Goal: Task Accomplishment & Management: Use online tool/utility

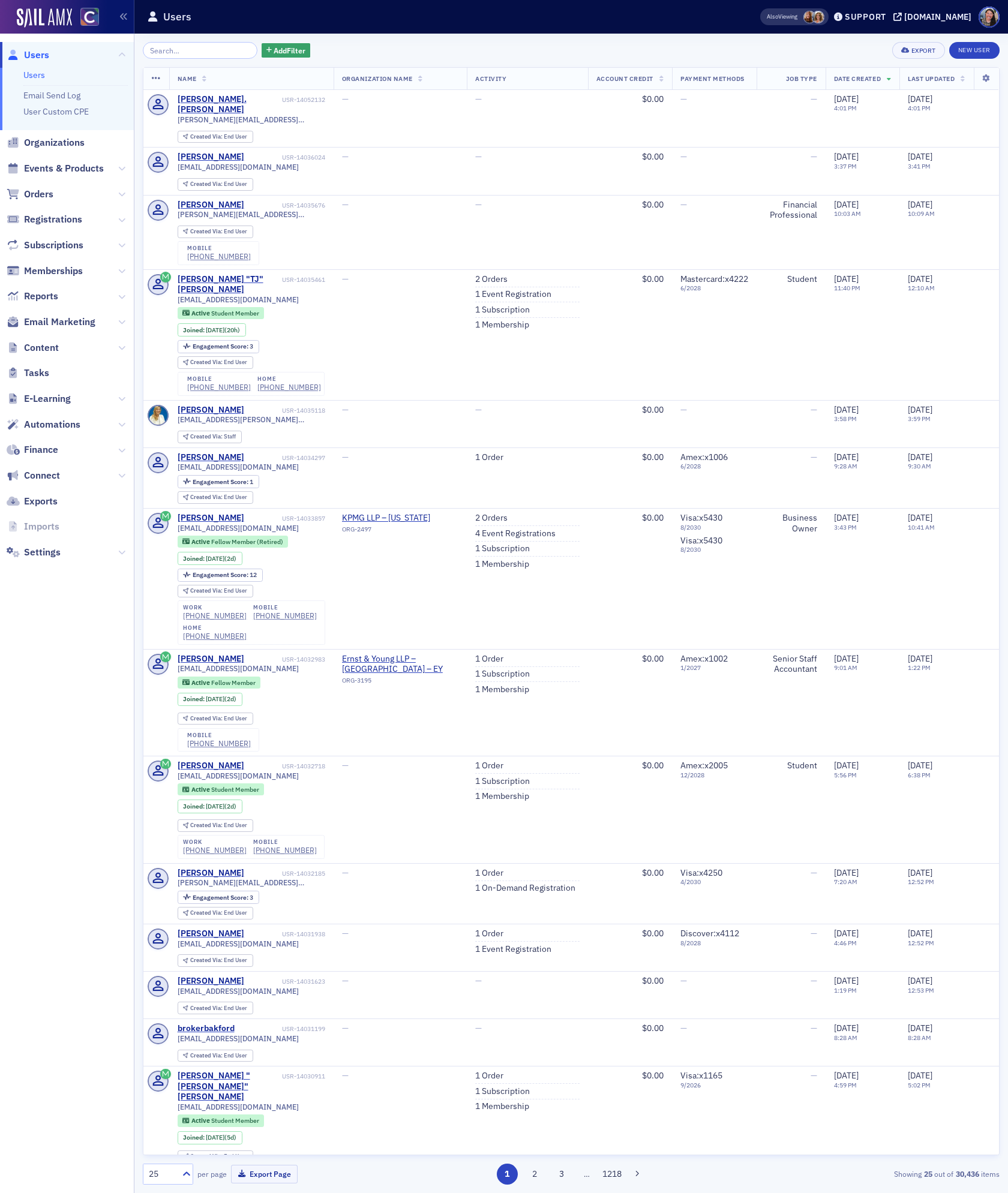
scroll to position [2332, 0]
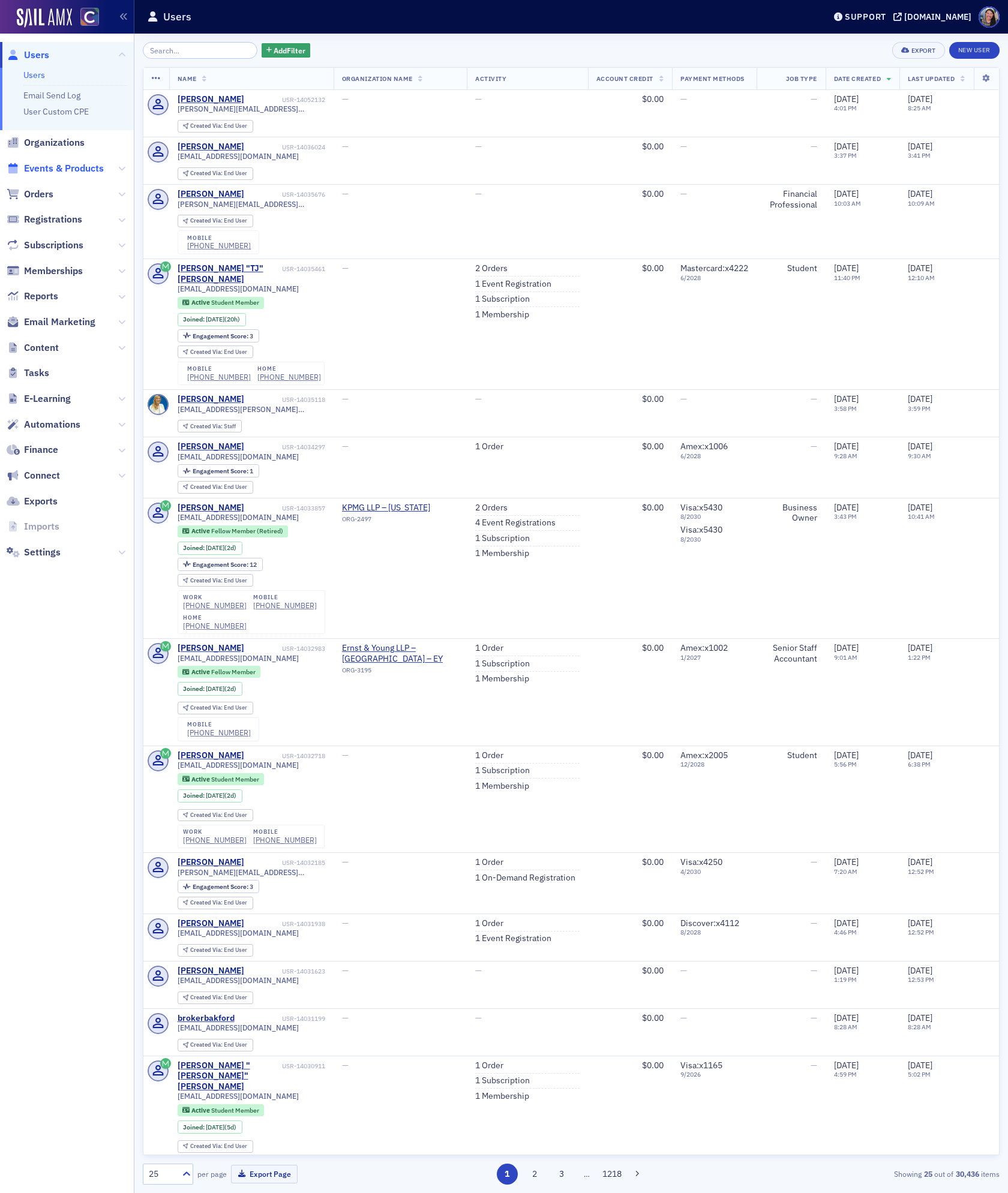
click at [52, 168] on span "Events & Products" at bounding box center [64, 168] width 80 height 13
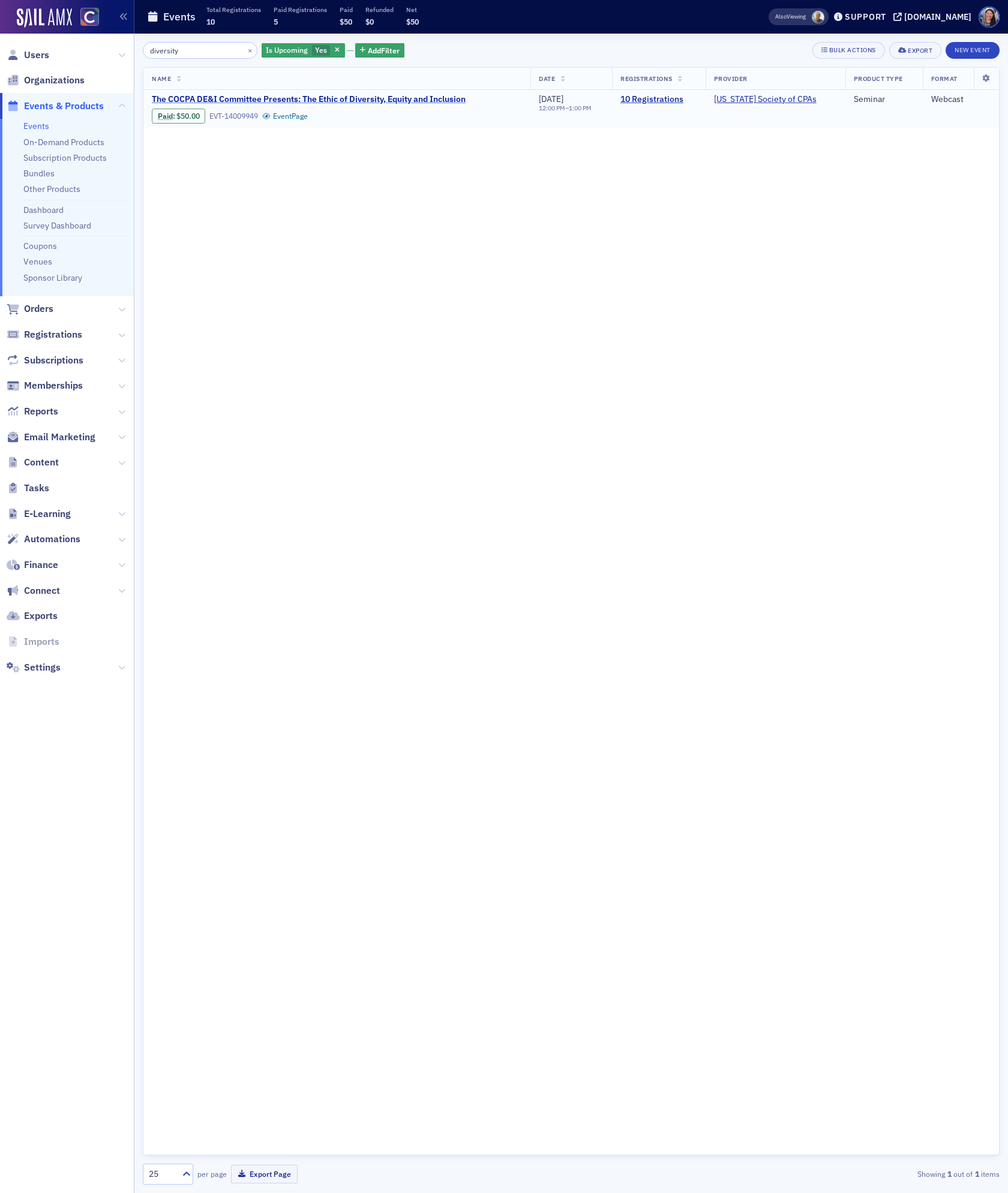
type input "diversity"
click at [363, 104] on span "Paid : $50.00 EVT-14009949 Event Page" at bounding box center [309, 113] width 314 height 18
click at [360, 97] on span "The COCPA DE&I Committee Presents: The Ethic of Diversity, Equity and Inclusion" at bounding box center [309, 100] width 314 height 11
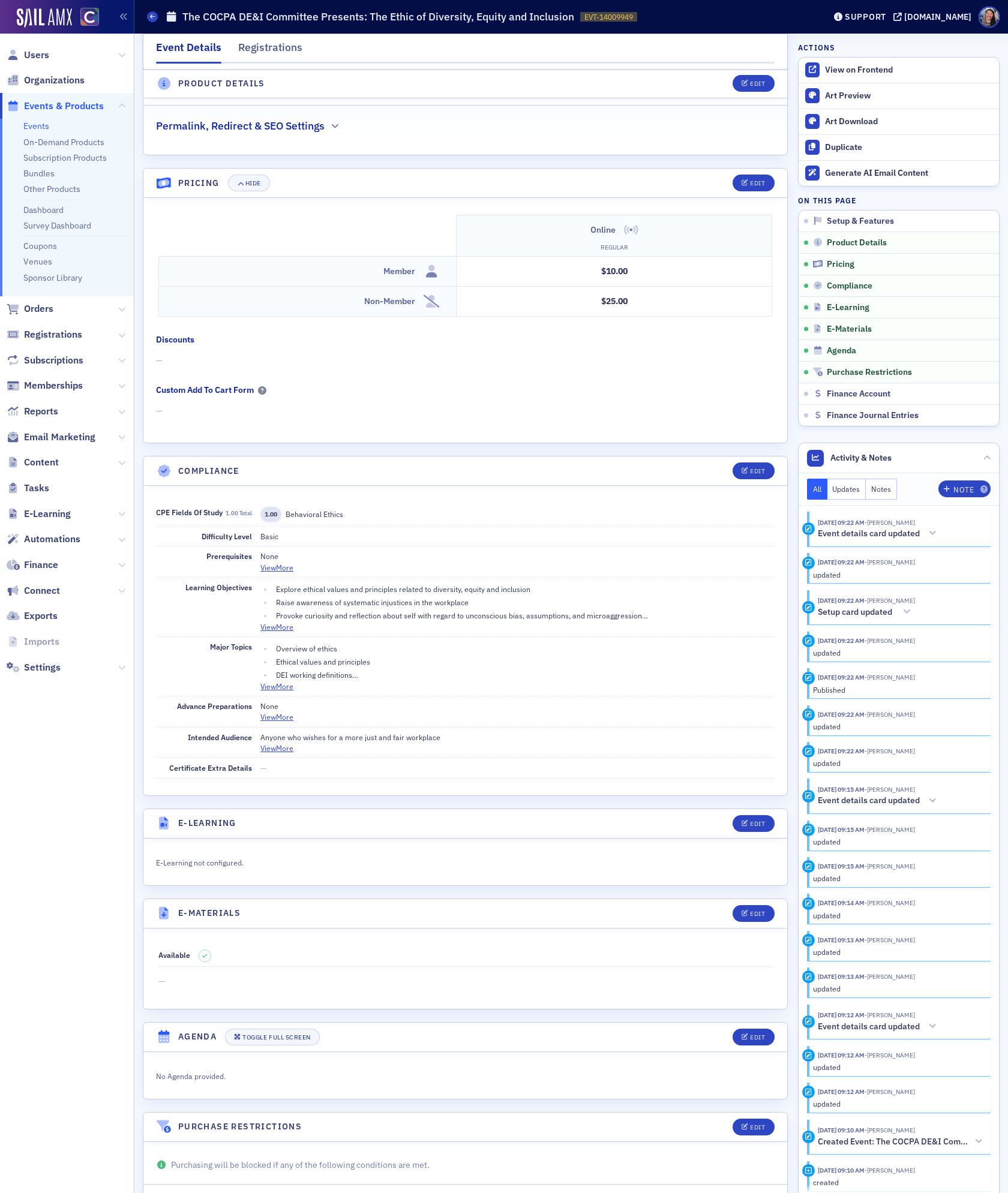
scroll to position [1386, 0]
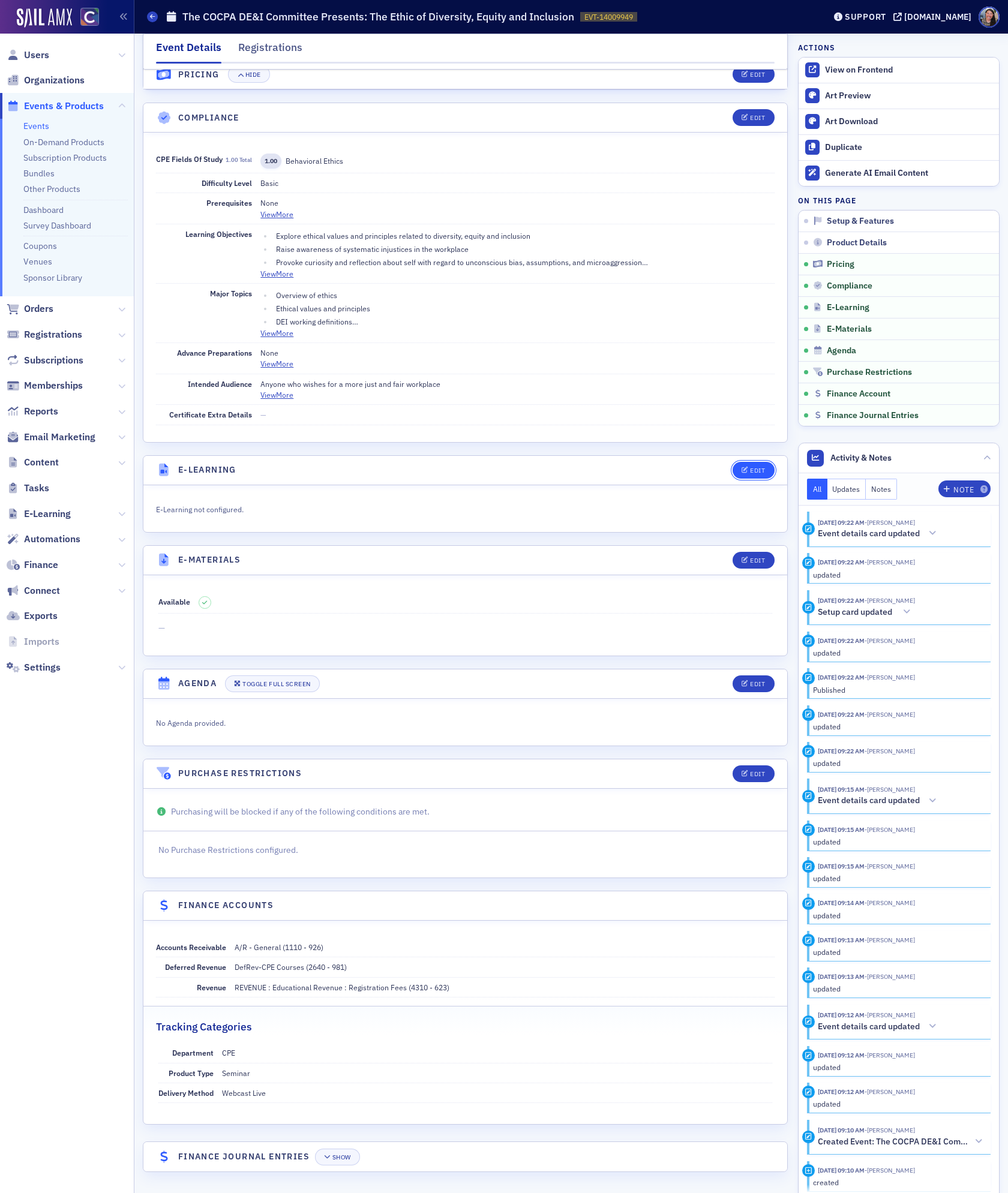
click at [759, 467] on div "Edit" at bounding box center [757, 470] width 15 height 7
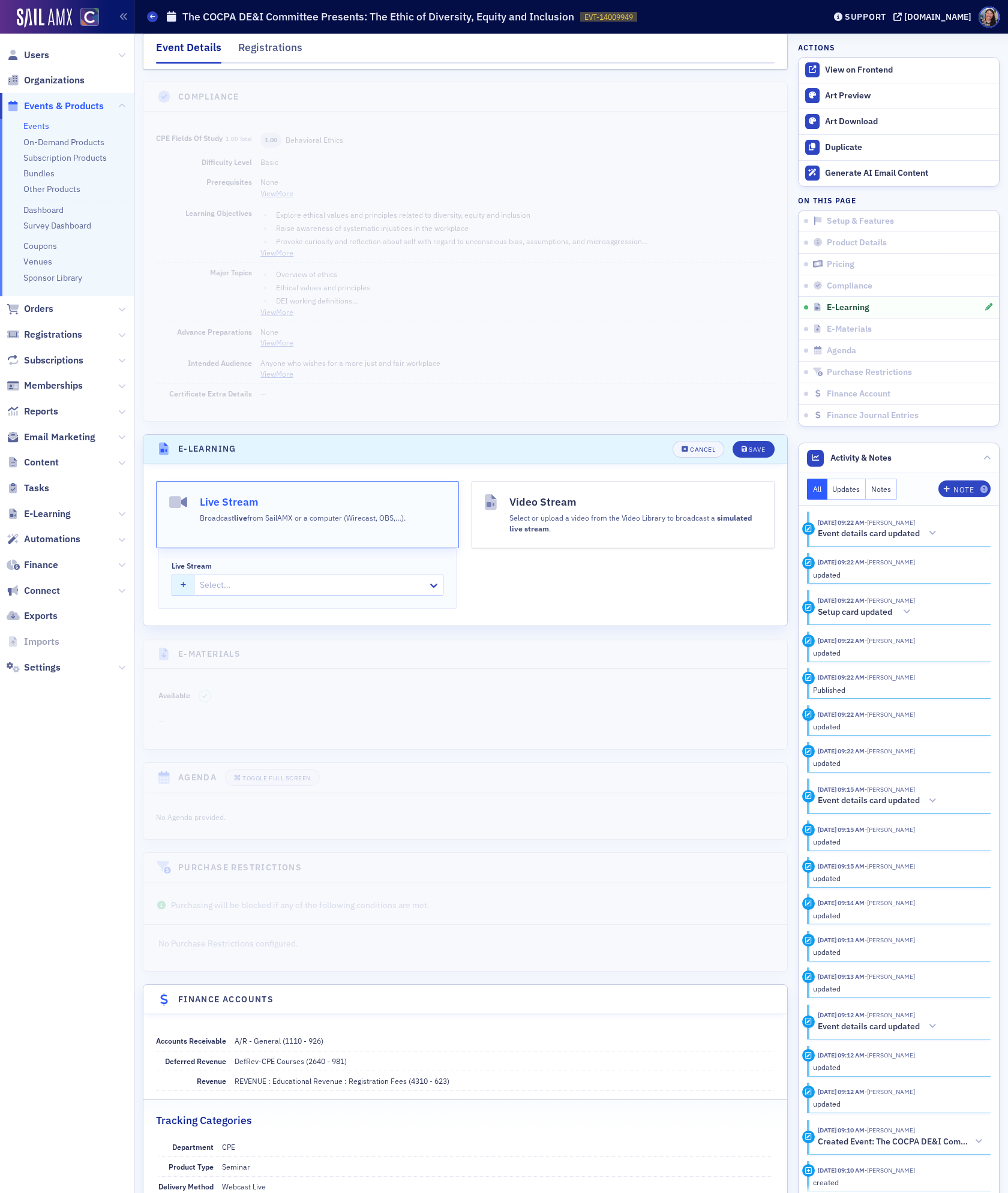
click at [178, 596] on button "button" at bounding box center [183, 585] width 24 height 21
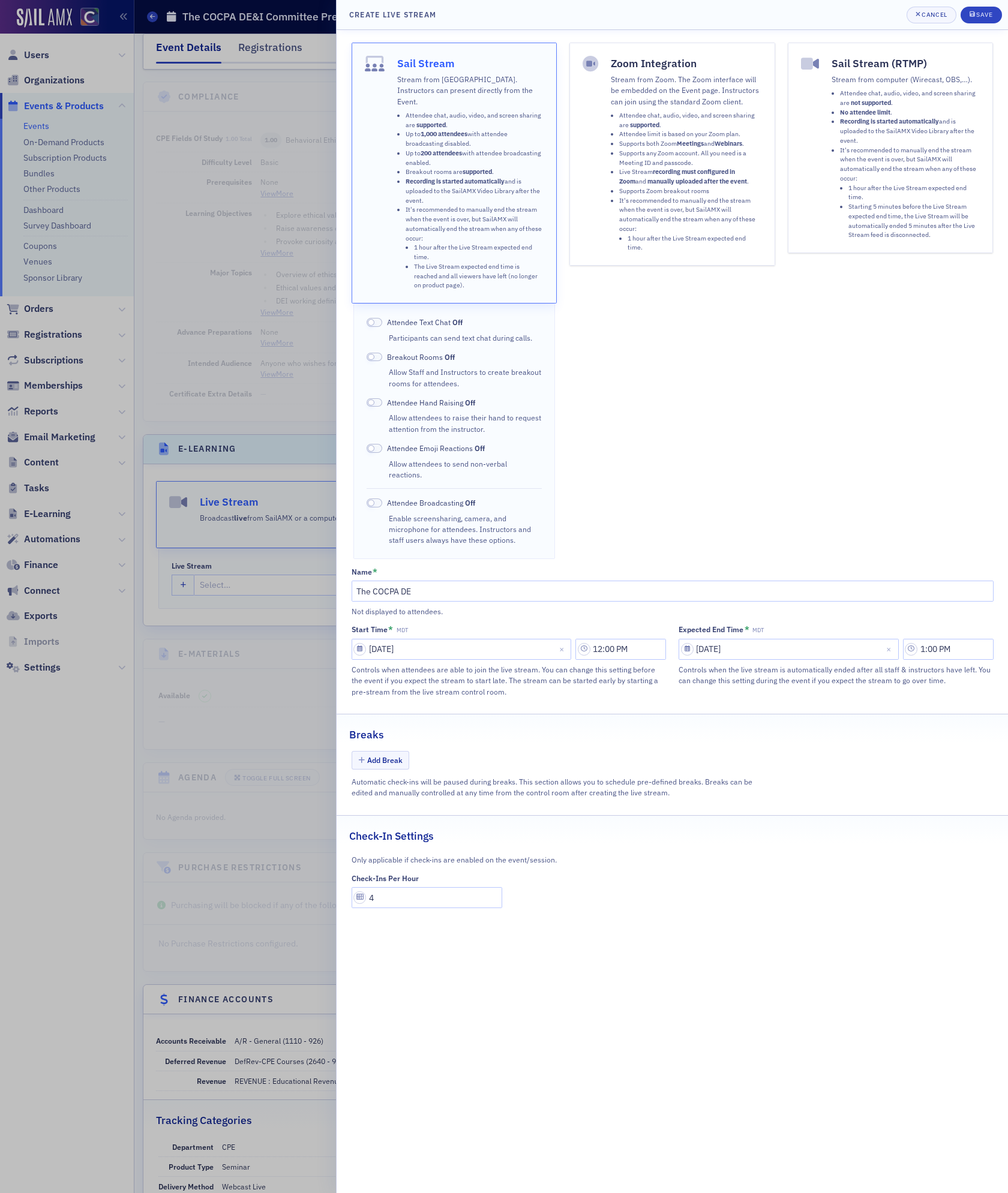
click at [641, 193] on li "Supports Zoom breakout rooms" at bounding box center [690, 191] width 143 height 10
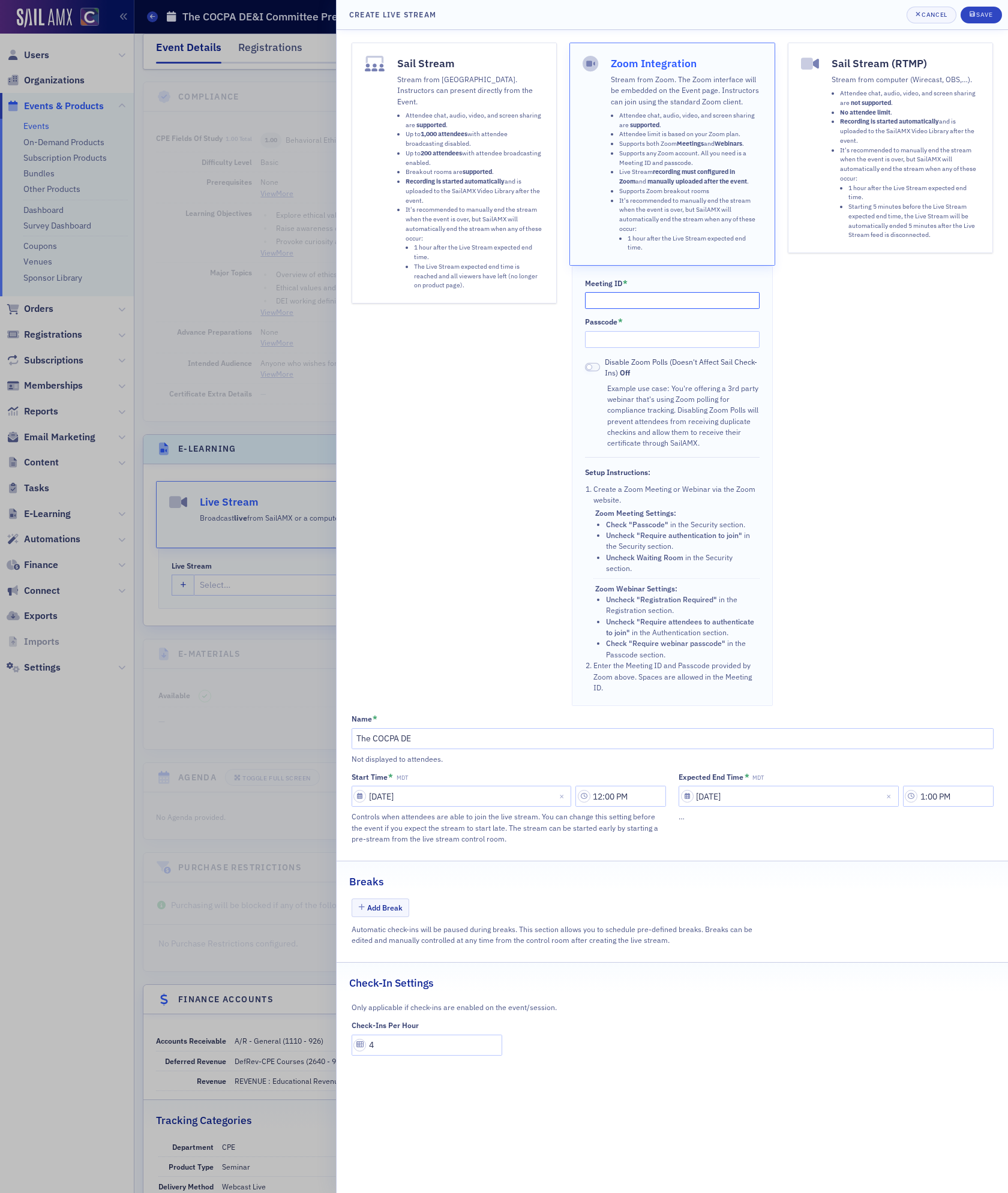
click at [634, 300] on input "Meeting ID *" at bounding box center [672, 300] width 175 height 17
paste input "861 0331 7610"
type input "861 0331 7610"
click at [639, 344] on input "Passcode *" at bounding box center [672, 339] width 175 height 17
paste input "770654"
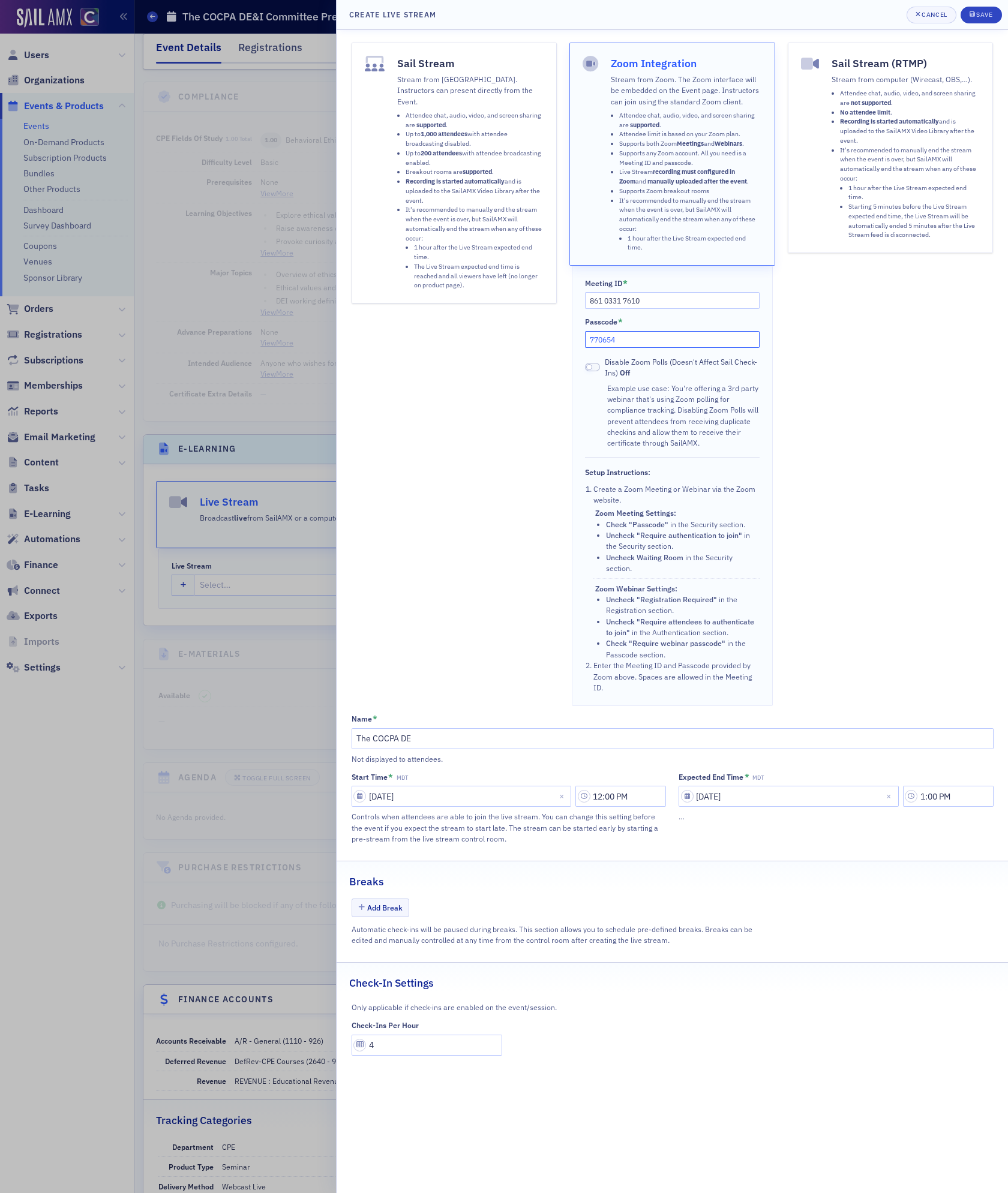
type input "770654"
click at [397, 1048] on input "4" at bounding box center [427, 1045] width 151 height 21
type input "5"
click at [976, 17] on div "Save" at bounding box center [984, 14] width 16 height 7
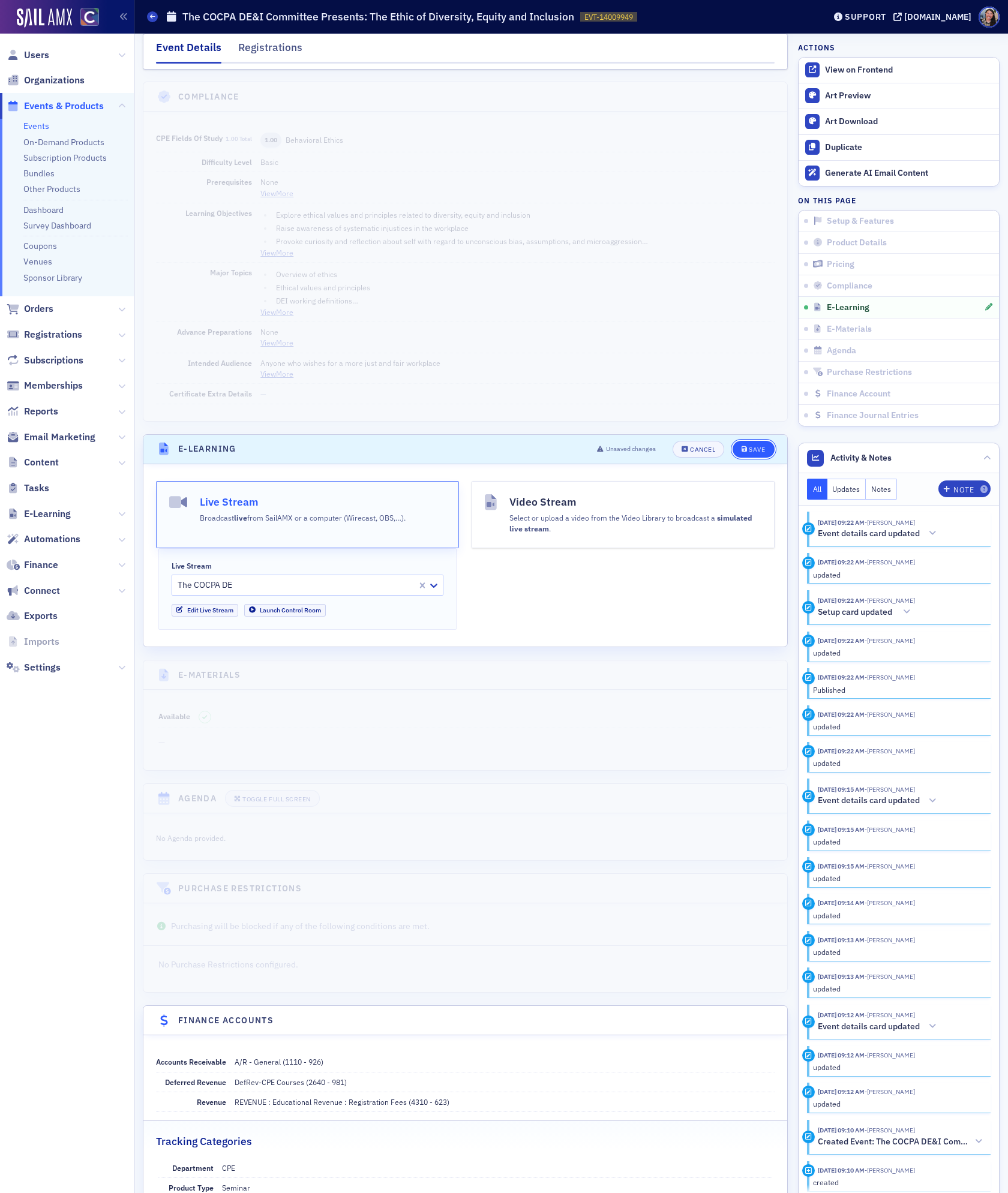
click at [754, 458] on button "Save" at bounding box center [753, 449] width 41 height 17
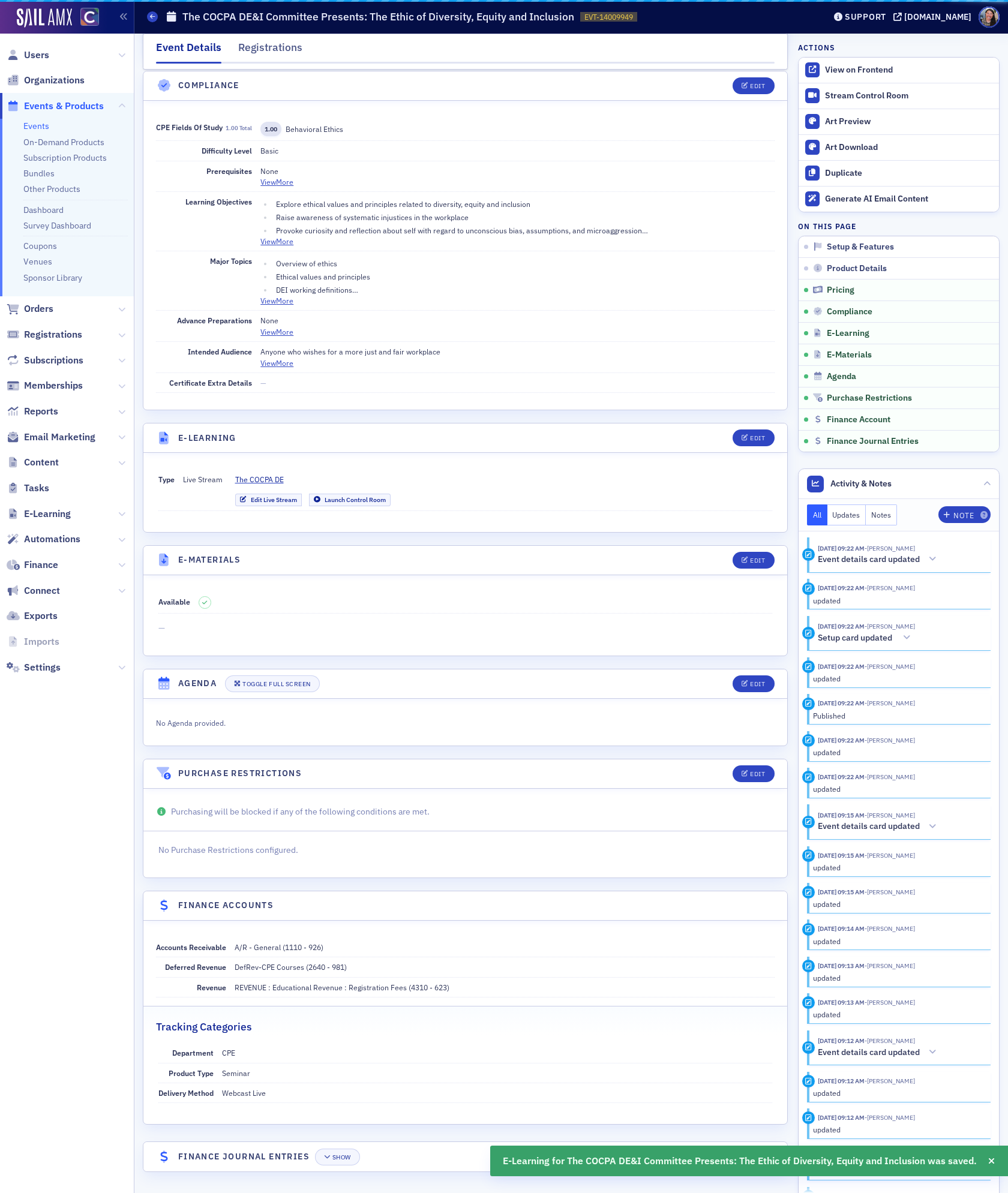
scroll to position [1372, 0]
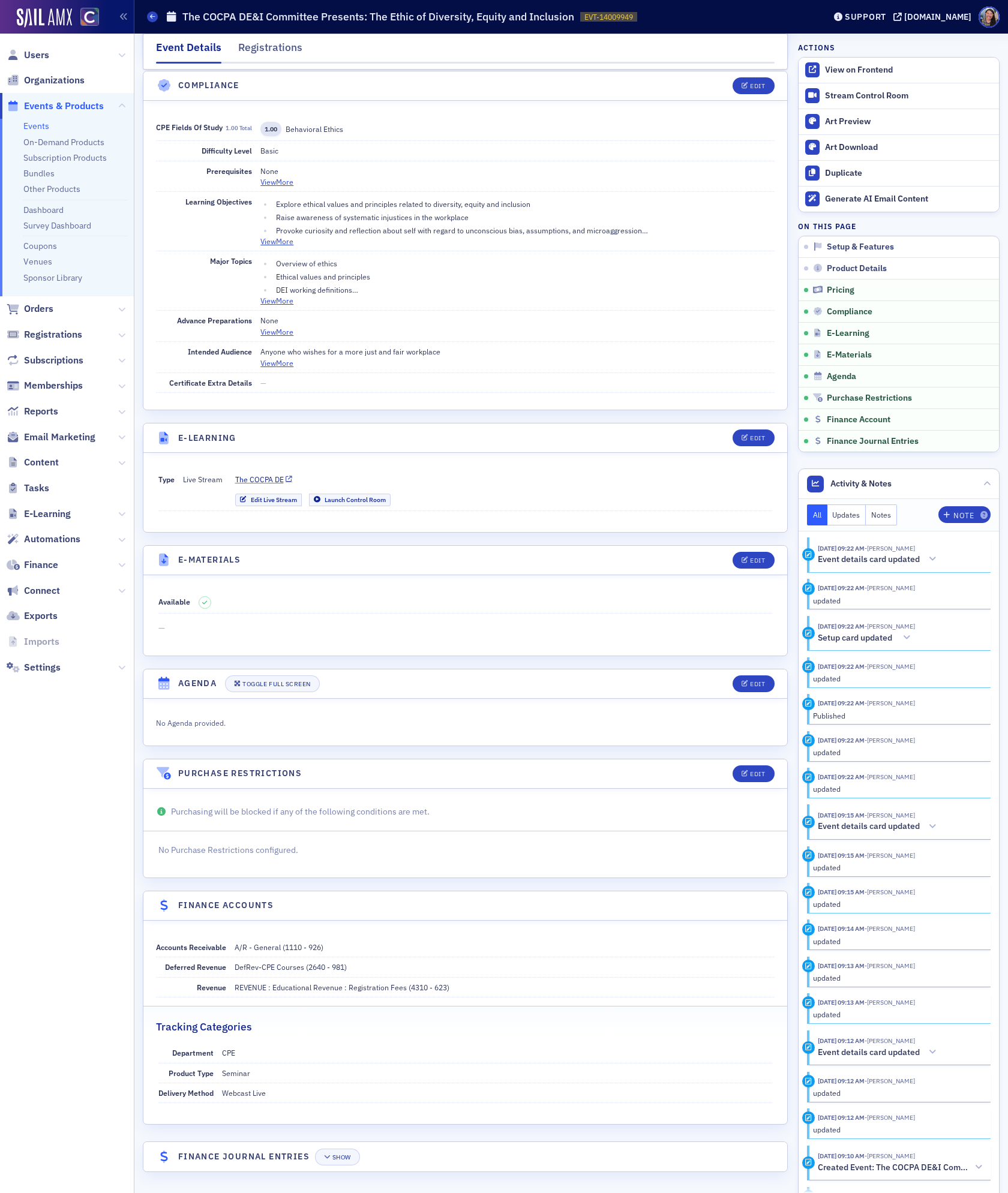
click at [254, 475] on span "The COCPA DE" at bounding box center [259, 479] width 49 height 11
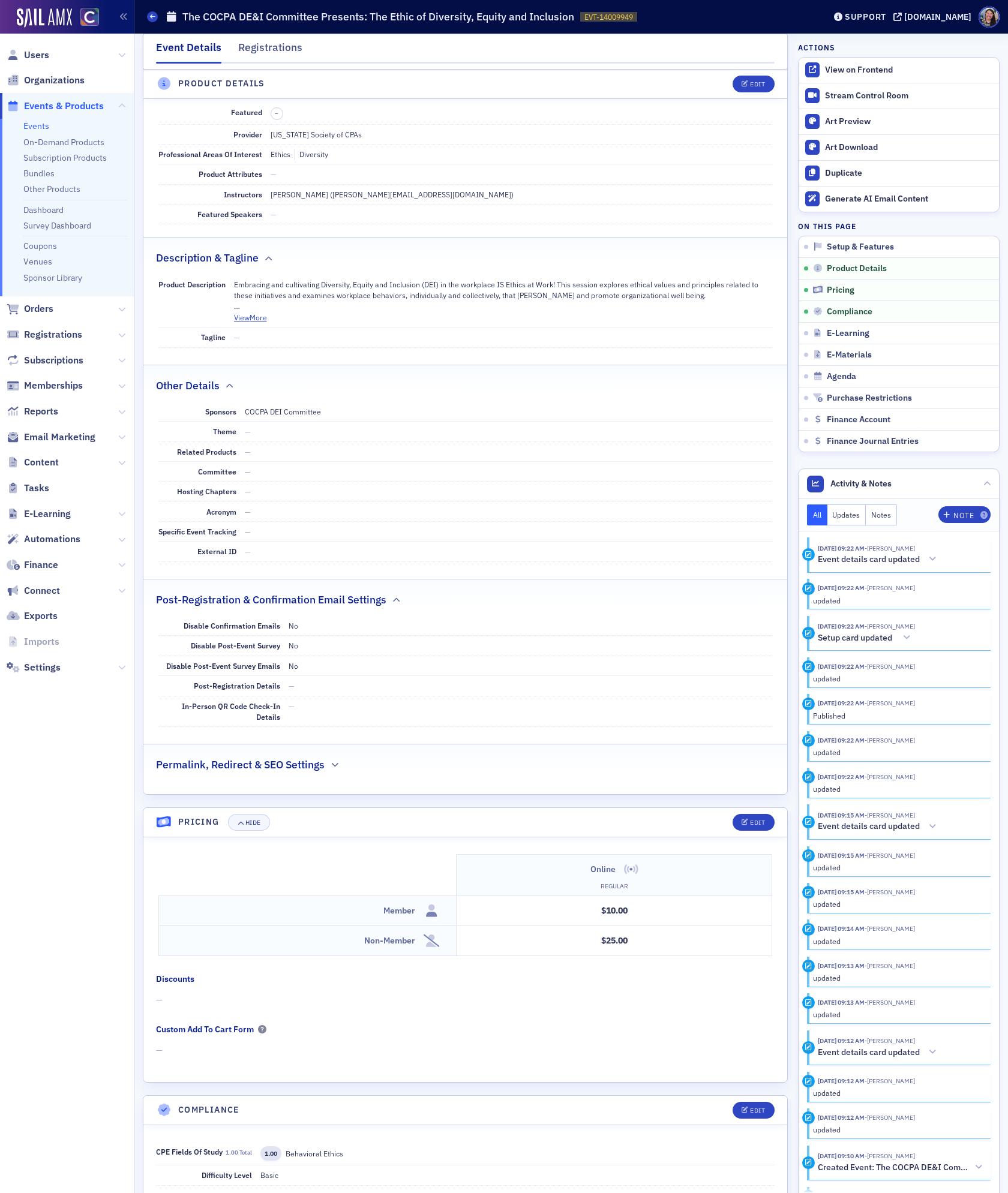
scroll to position [0, 0]
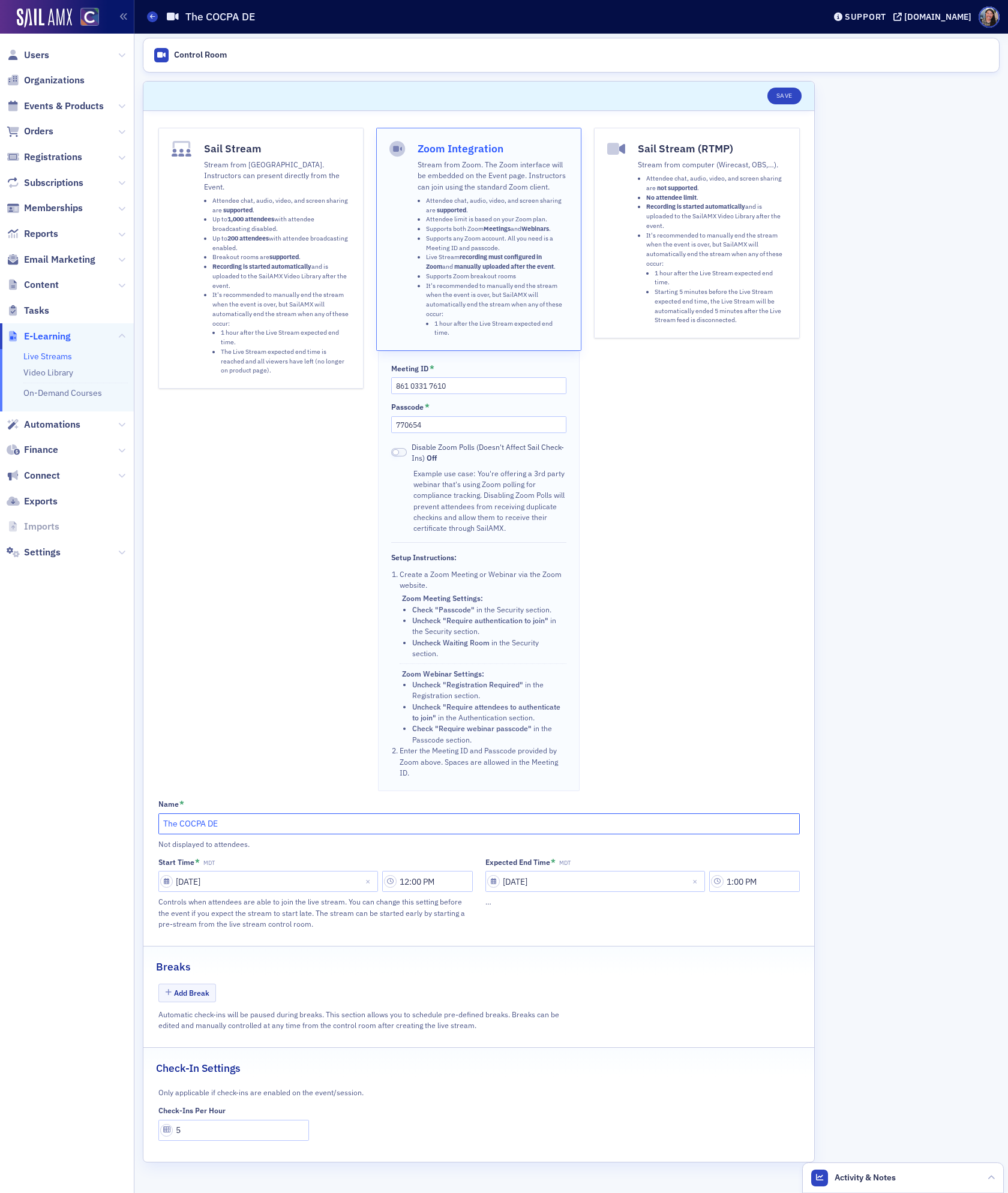
click at [238, 826] on input "The COCPA DE" at bounding box center [479, 824] width 641 height 21
type input "The COCPA DEI"
click at [789, 94] on button "Save" at bounding box center [784, 96] width 34 height 17
click at [187, 57] on div "Control Room" at bounding box center [200, 55] width 52 height 11
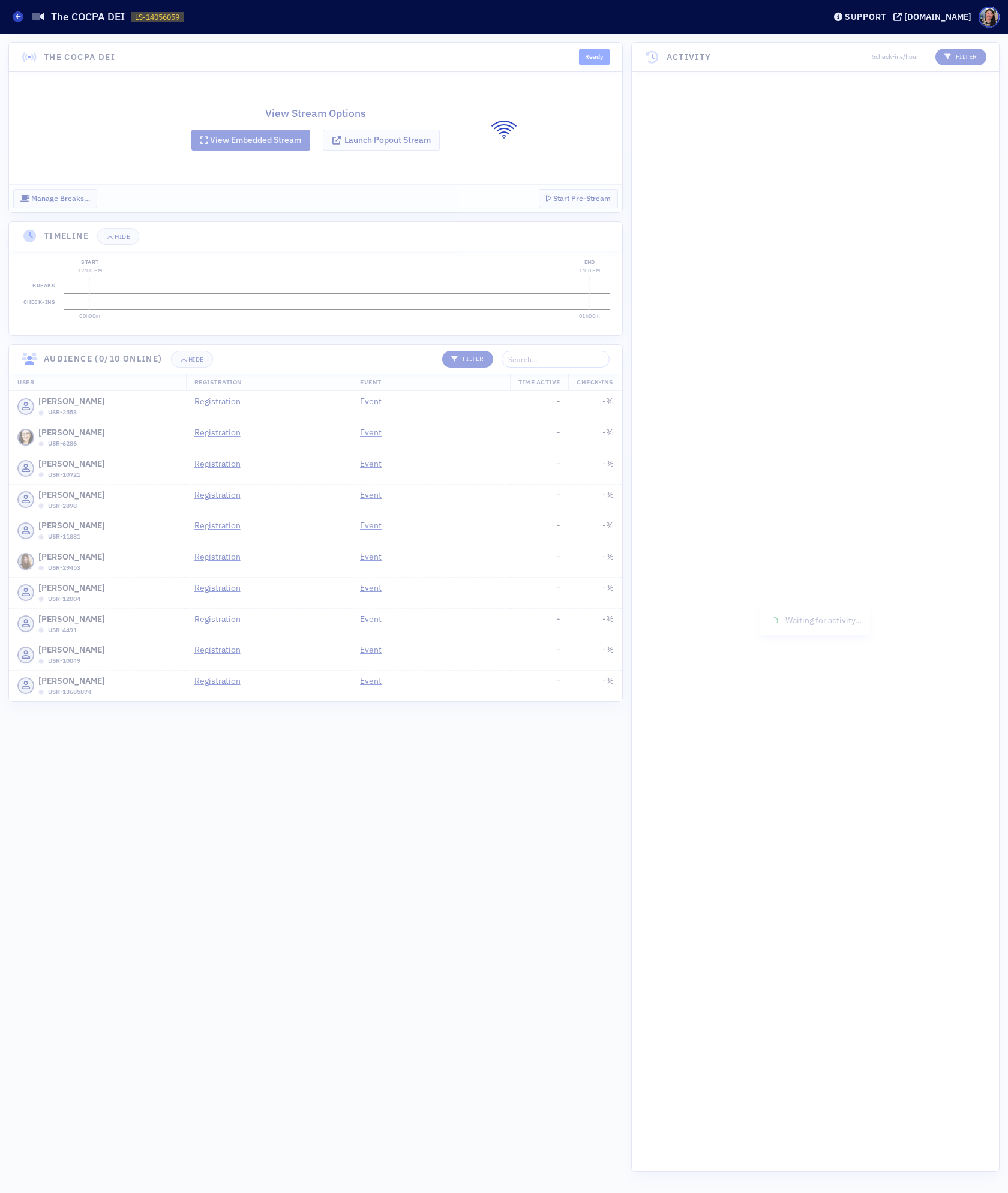
click at [385, 142] on div at bounding box center [504, 613] width 1008 height 1159
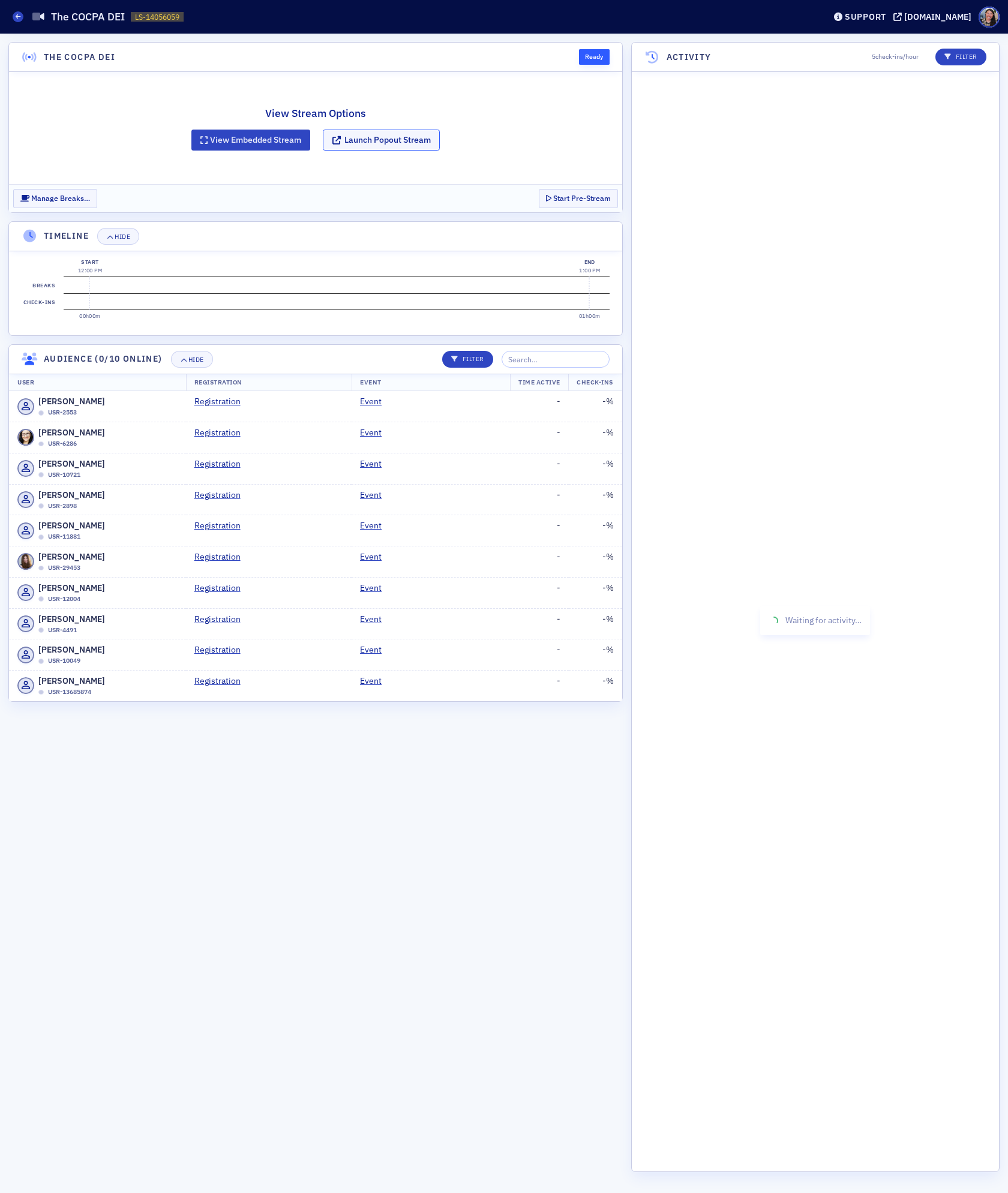
click at [354, 143] on button "Launch Popout Stream" at bounding box center [381, 140] width 117 height 21
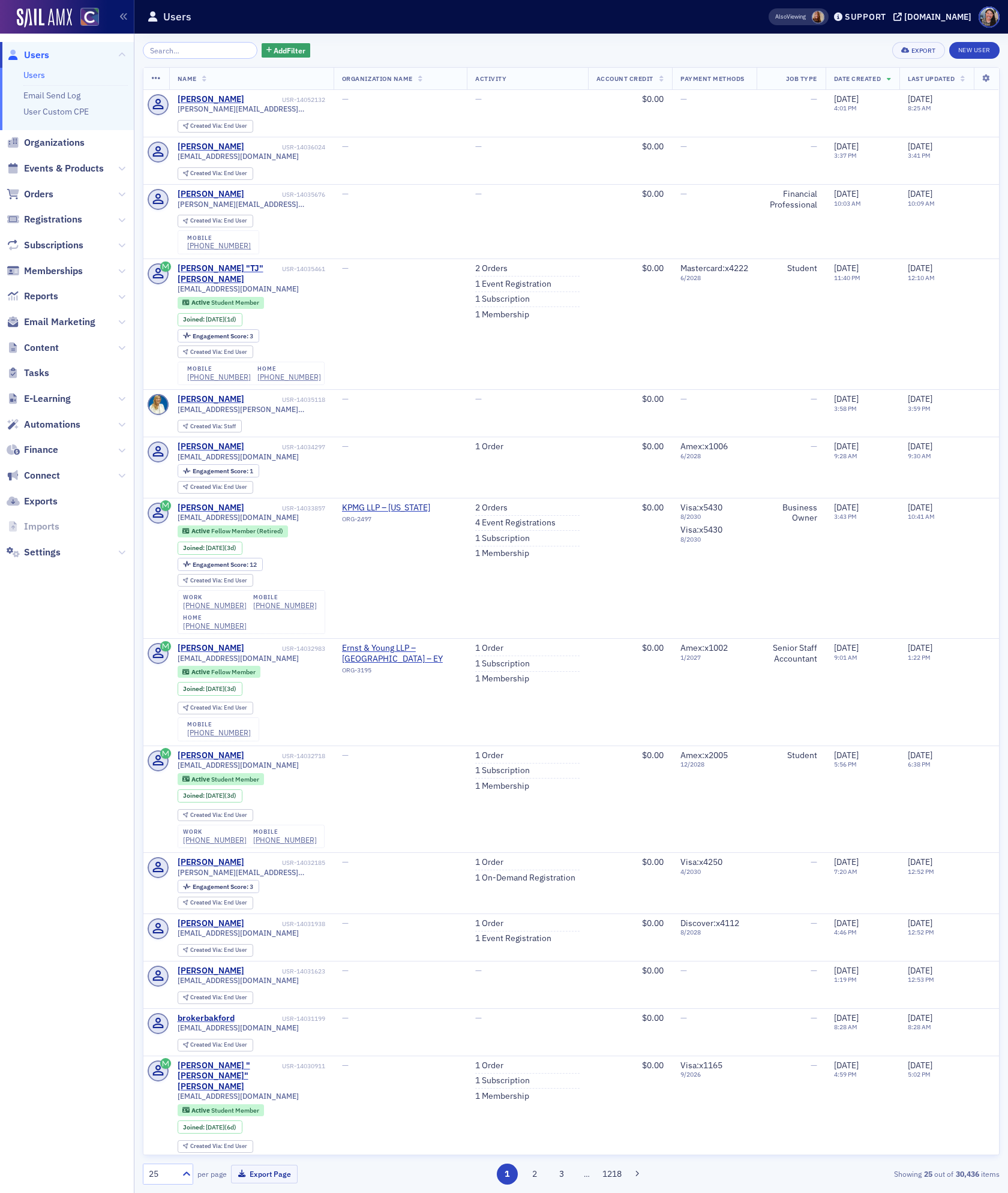
click at [166, 49] on input "search" at bounding box center [199, 50] width 114 height 17
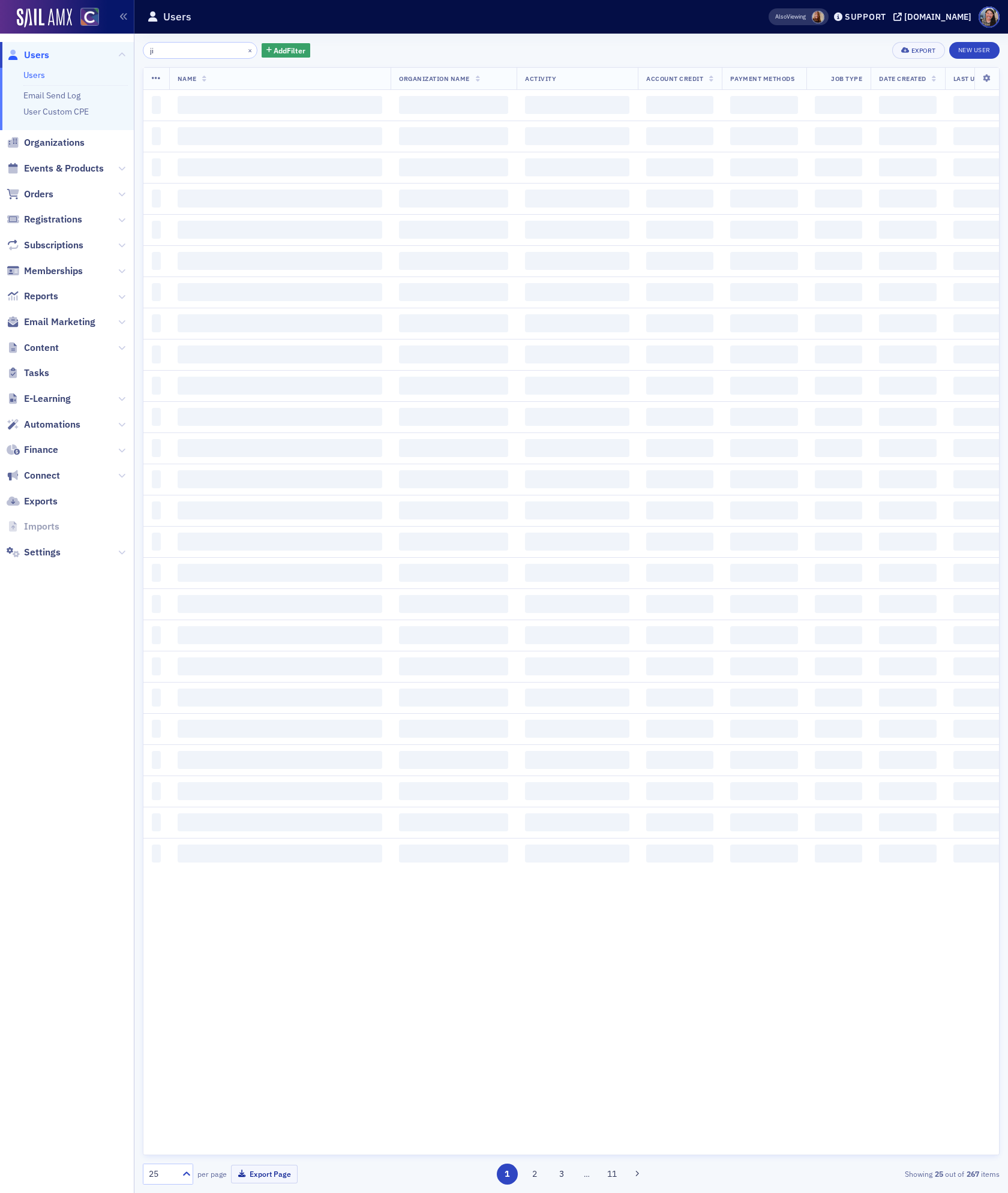
type input "j"
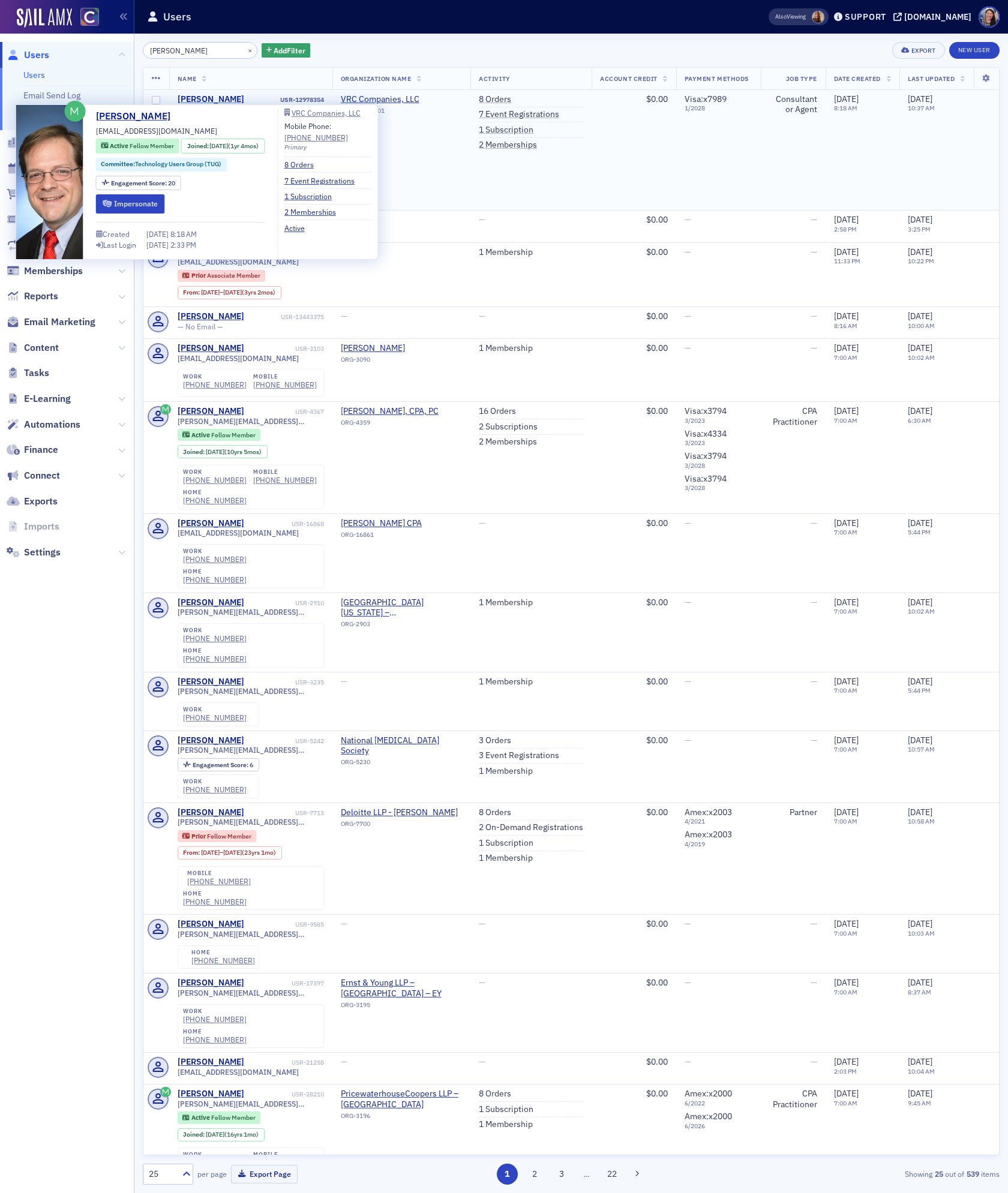
type input "james mille"
click at [58, 181] on span at bounding box center [49, 182] width 67 height 154
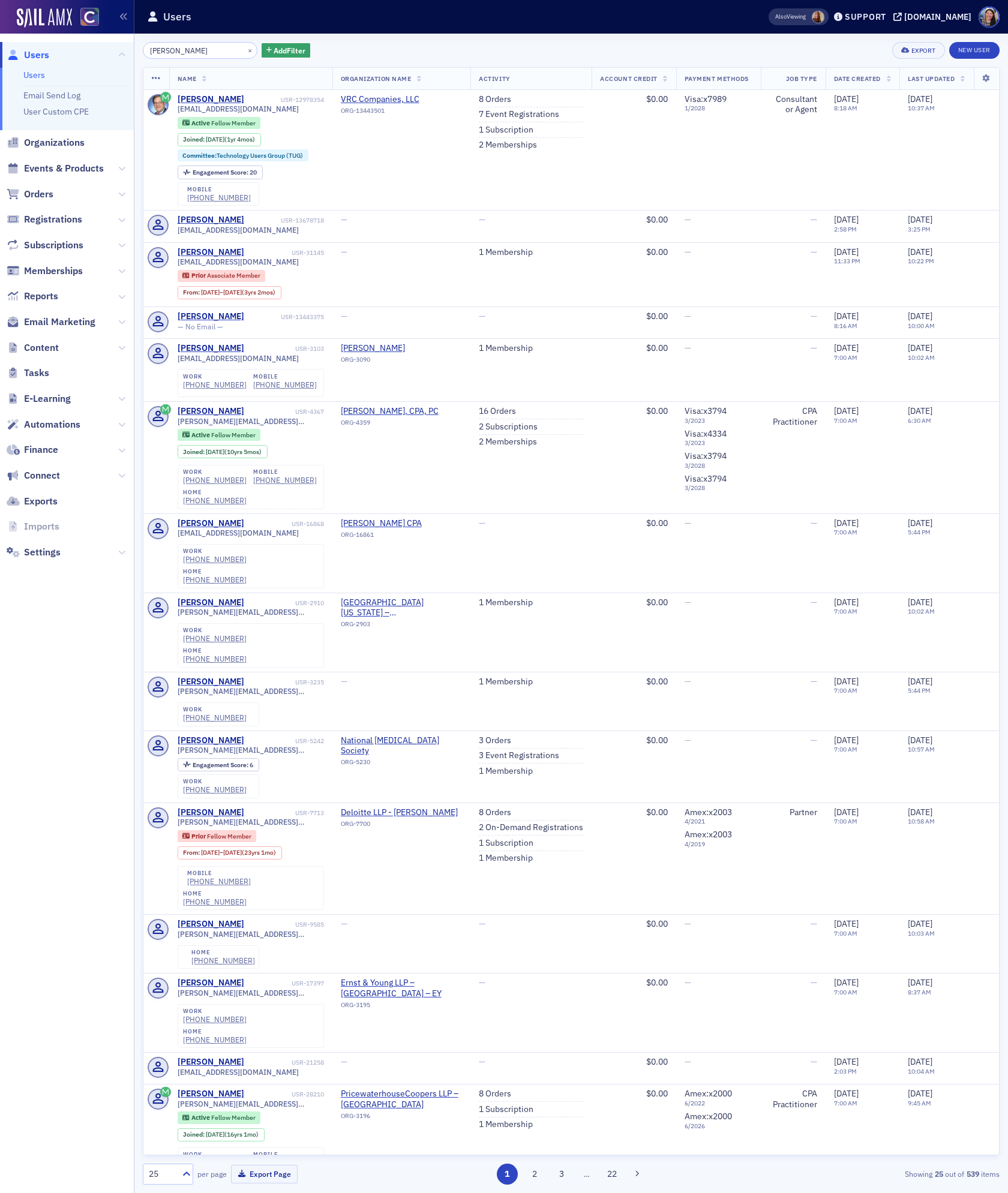
click at [80, 715] on nav "Users Users Email Send Log User Custom CPE Organizations Events & Products Orde…" at bounding box center [67, 613] width 134 height 1159
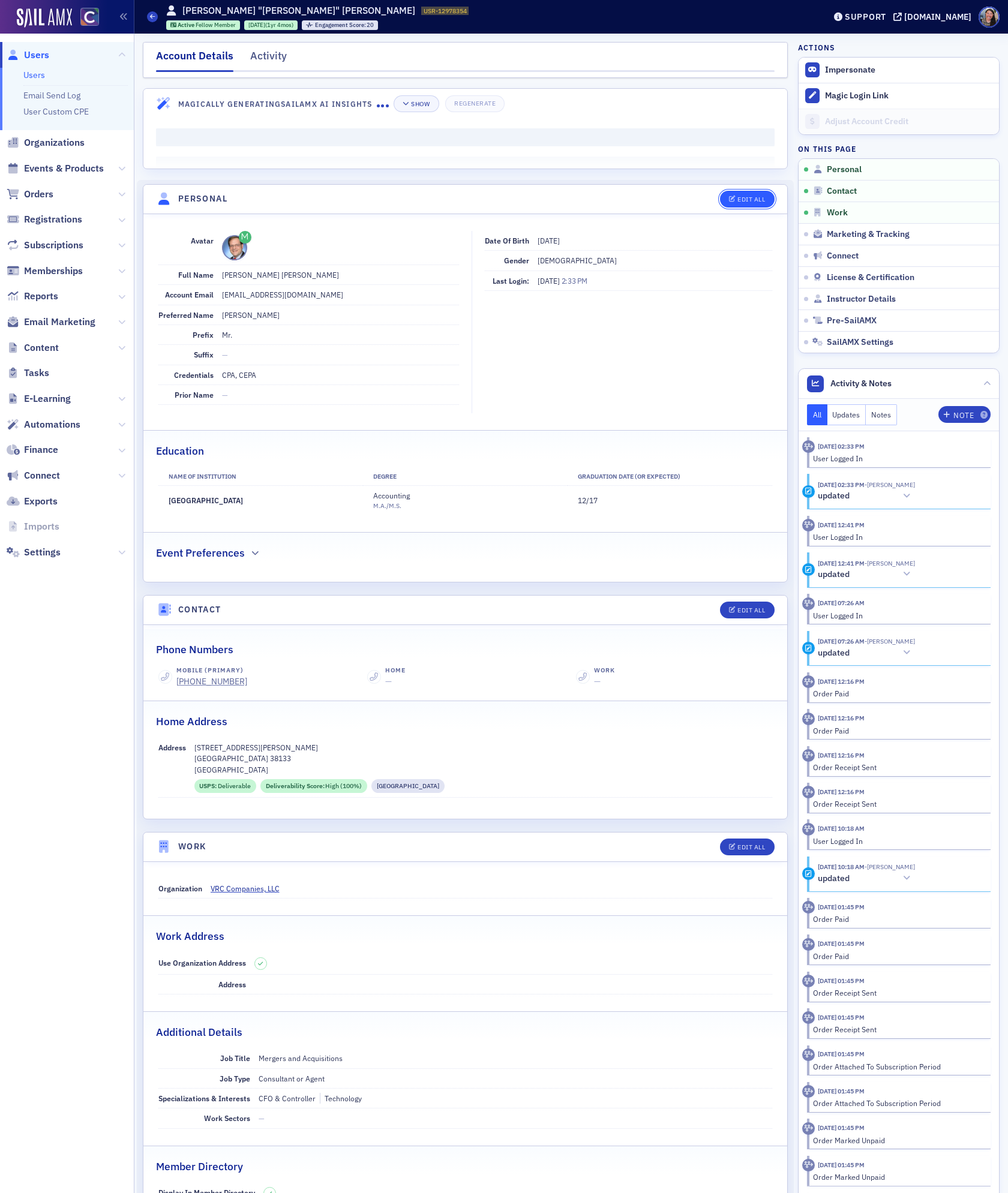
click at [742, 200] on div "Edit All" at bounding box center [750, 199] width 27 height 7
select select "US"
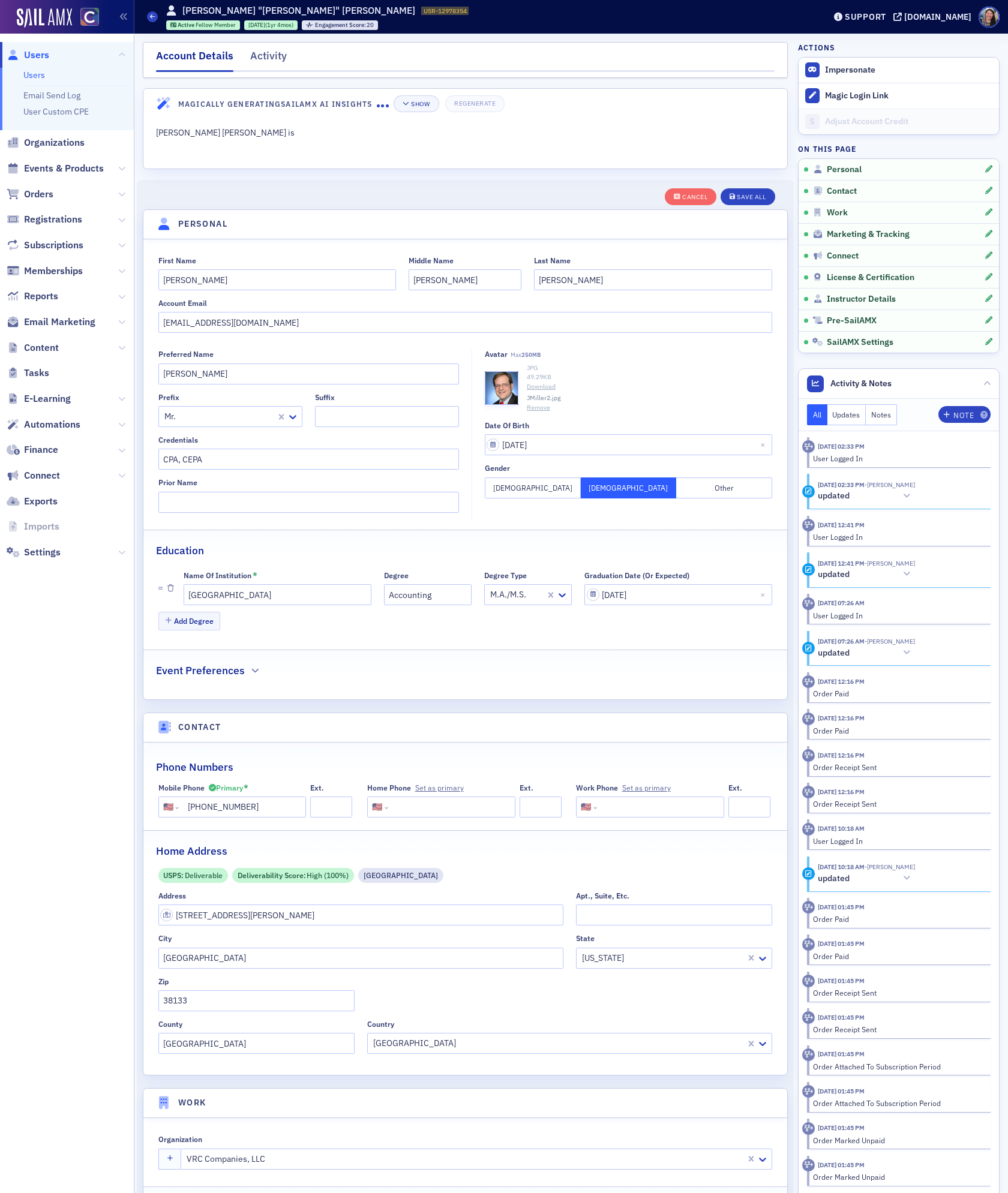
scroll to position [140, 0]
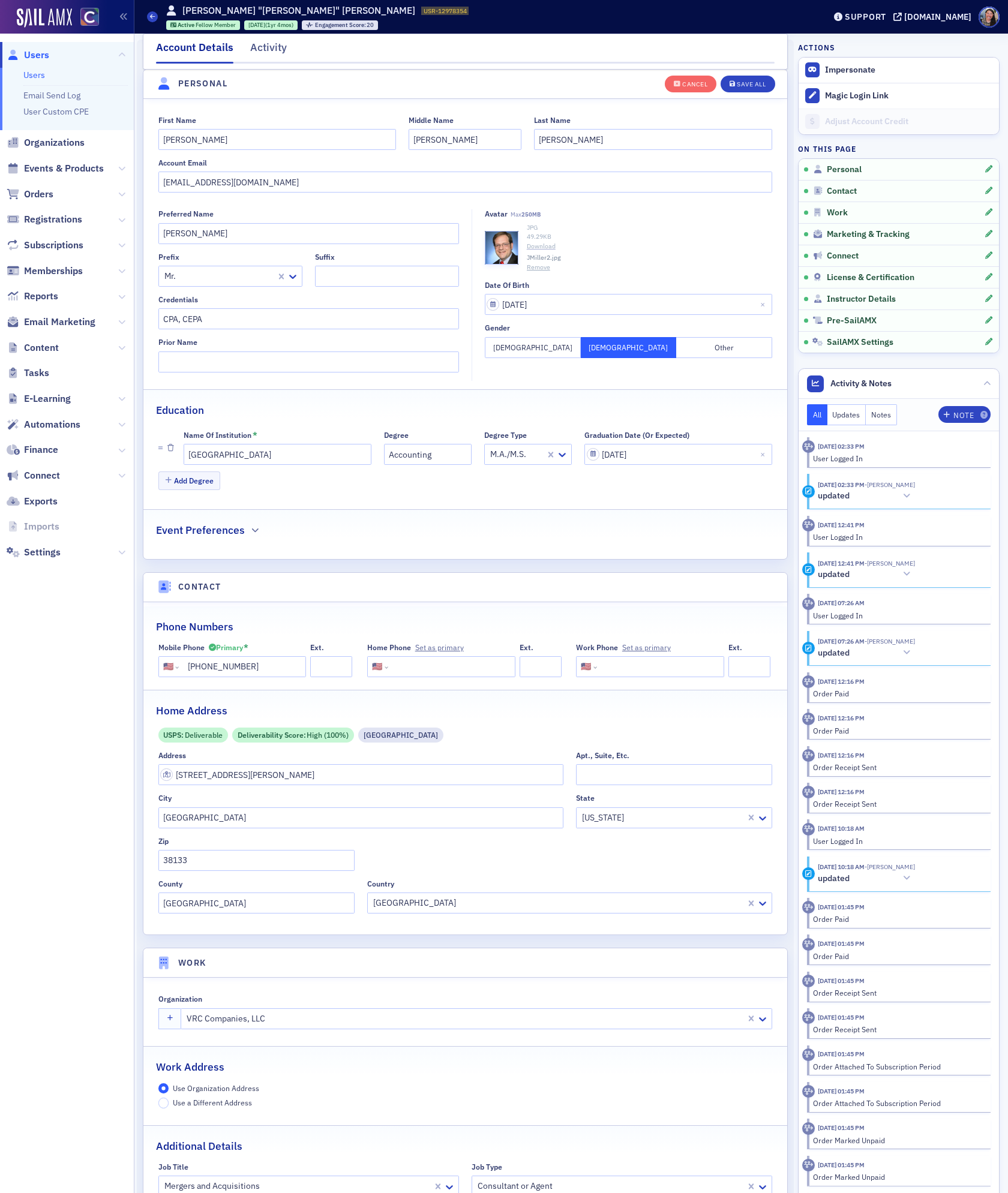
click at [541, 247] on link "Download" at bounding box center [649, 246] width 245 height 10
click at [155, 14] on span at bounding box center [152, 16] width 11 height 11
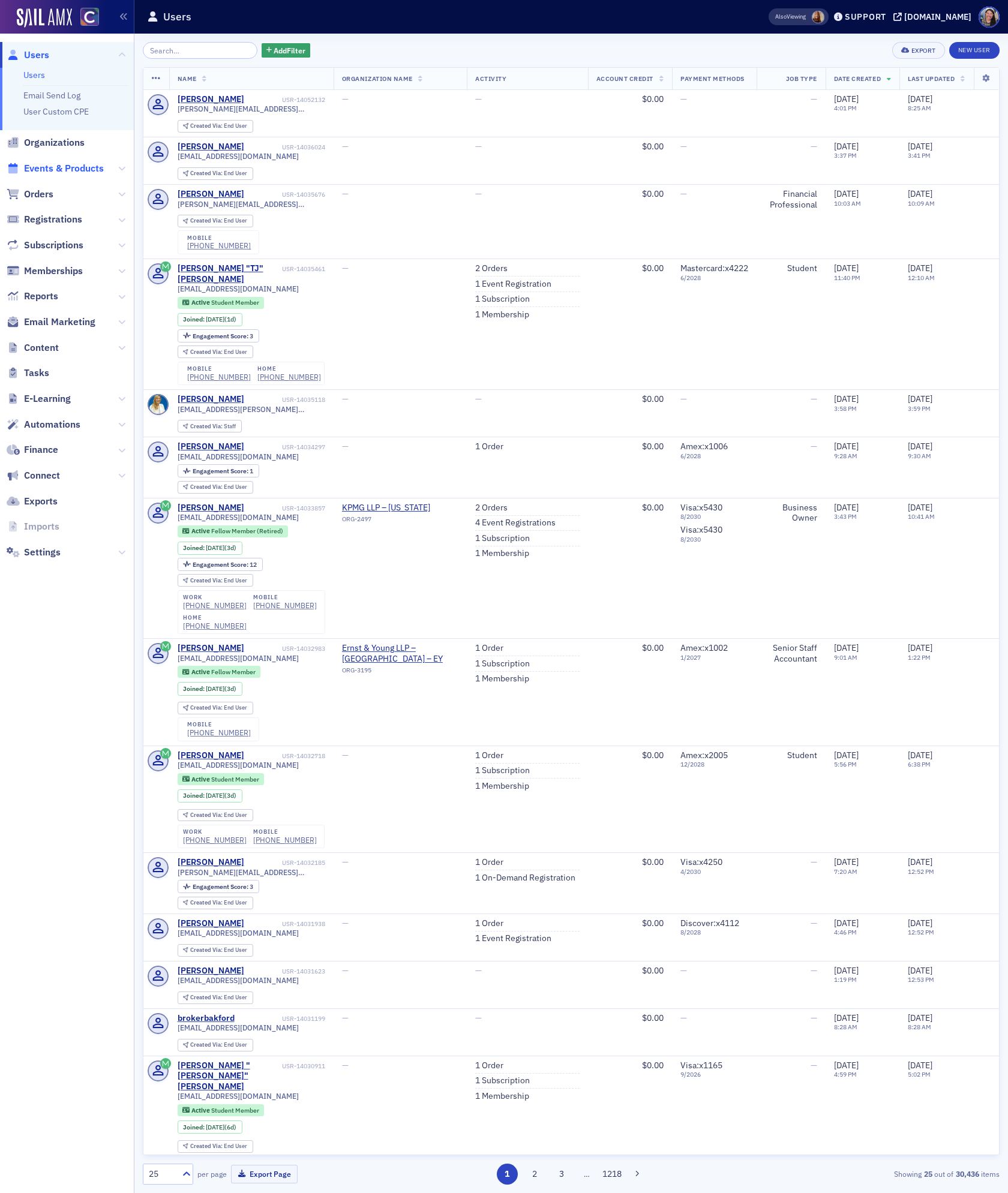
click at [78, 166] on span "Events & Products" at bounding box center [64, 168] width 80 height 13
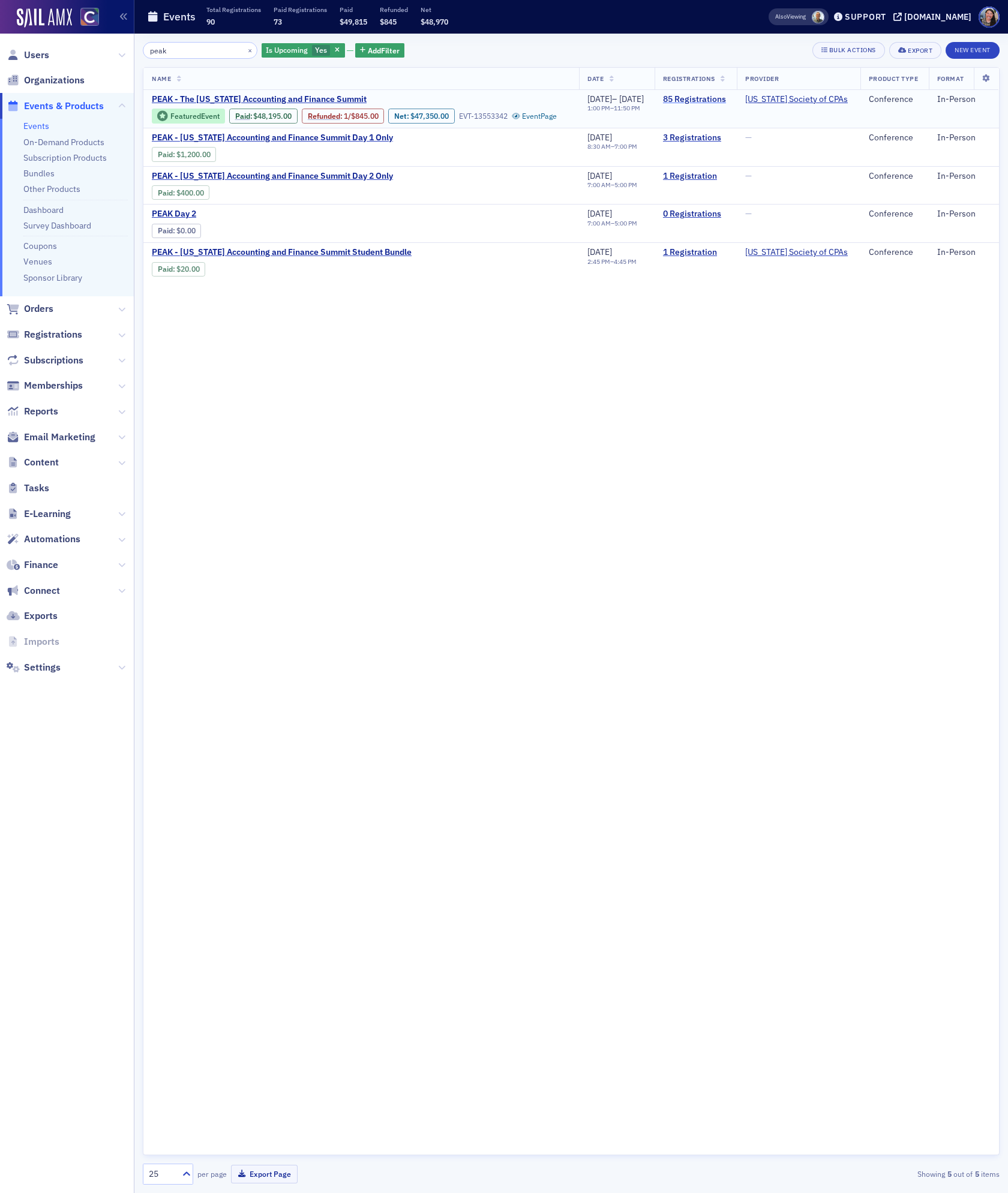
type input "peak"
click at [692, 100] on link "85 Registrations" at bounding box center [696, 100] width 66 height 11
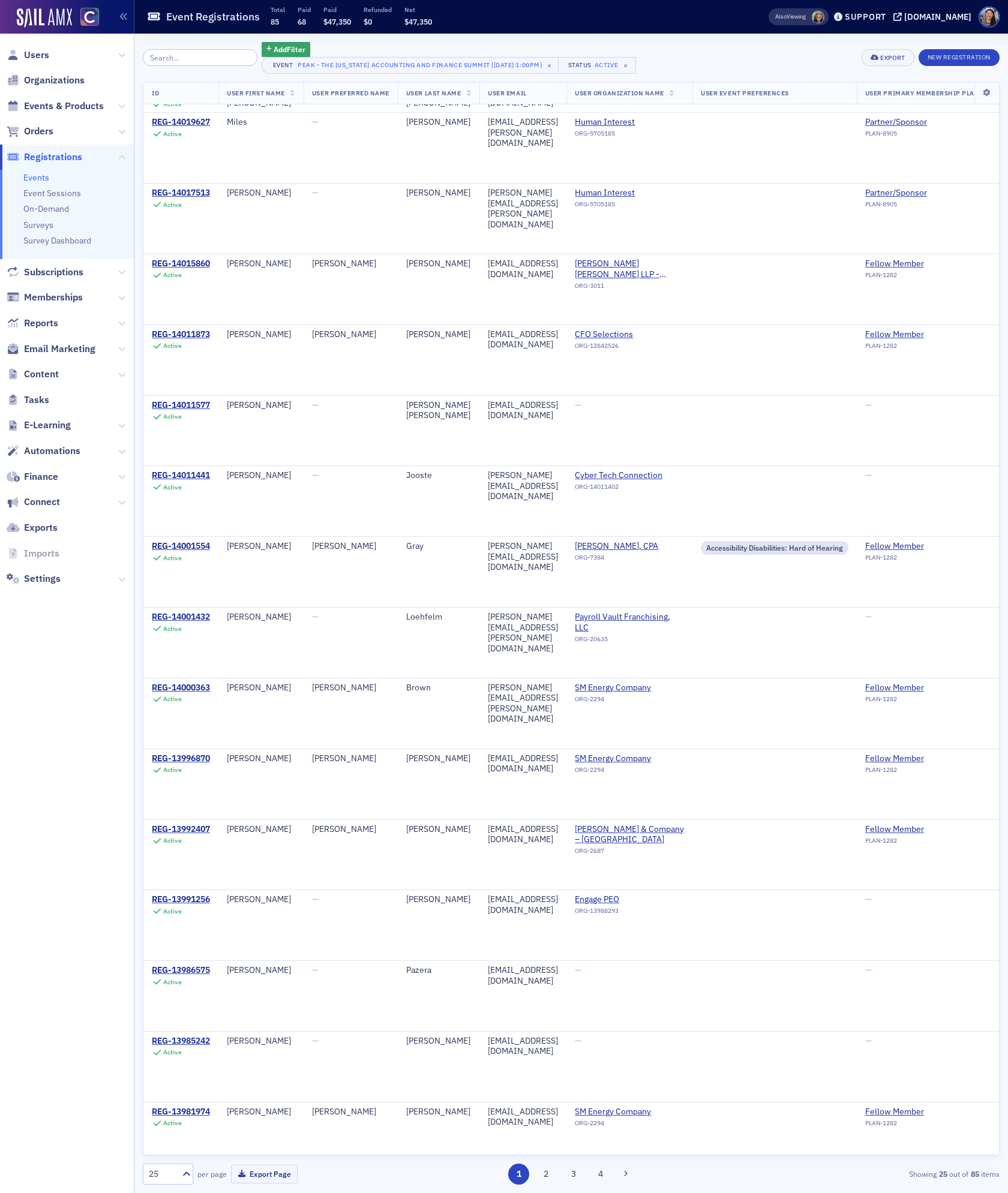
scroll to position [721, 0]
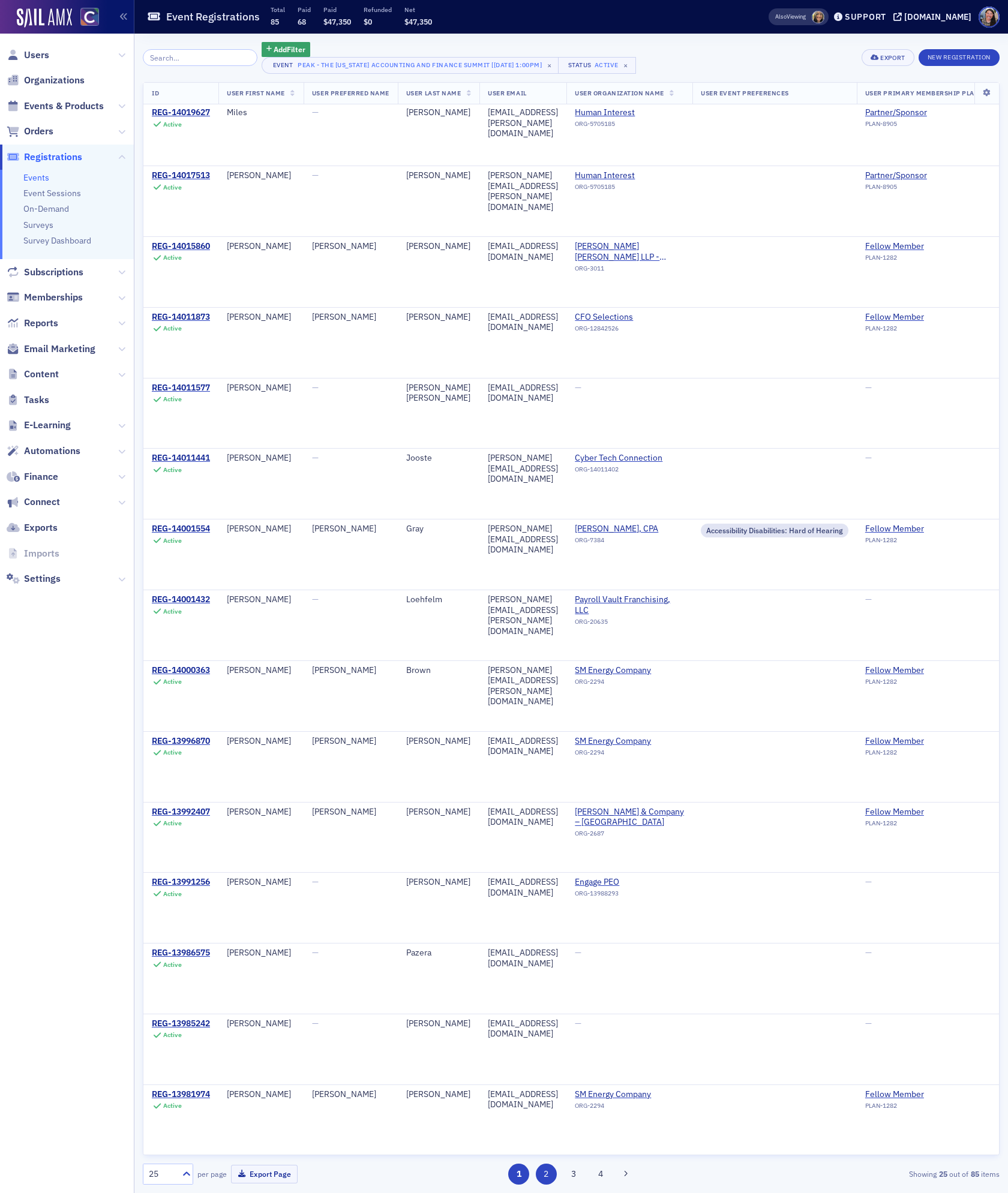
click at [542, 1177] on button "2" at bounding box center [546, 1174] width 21 height 21
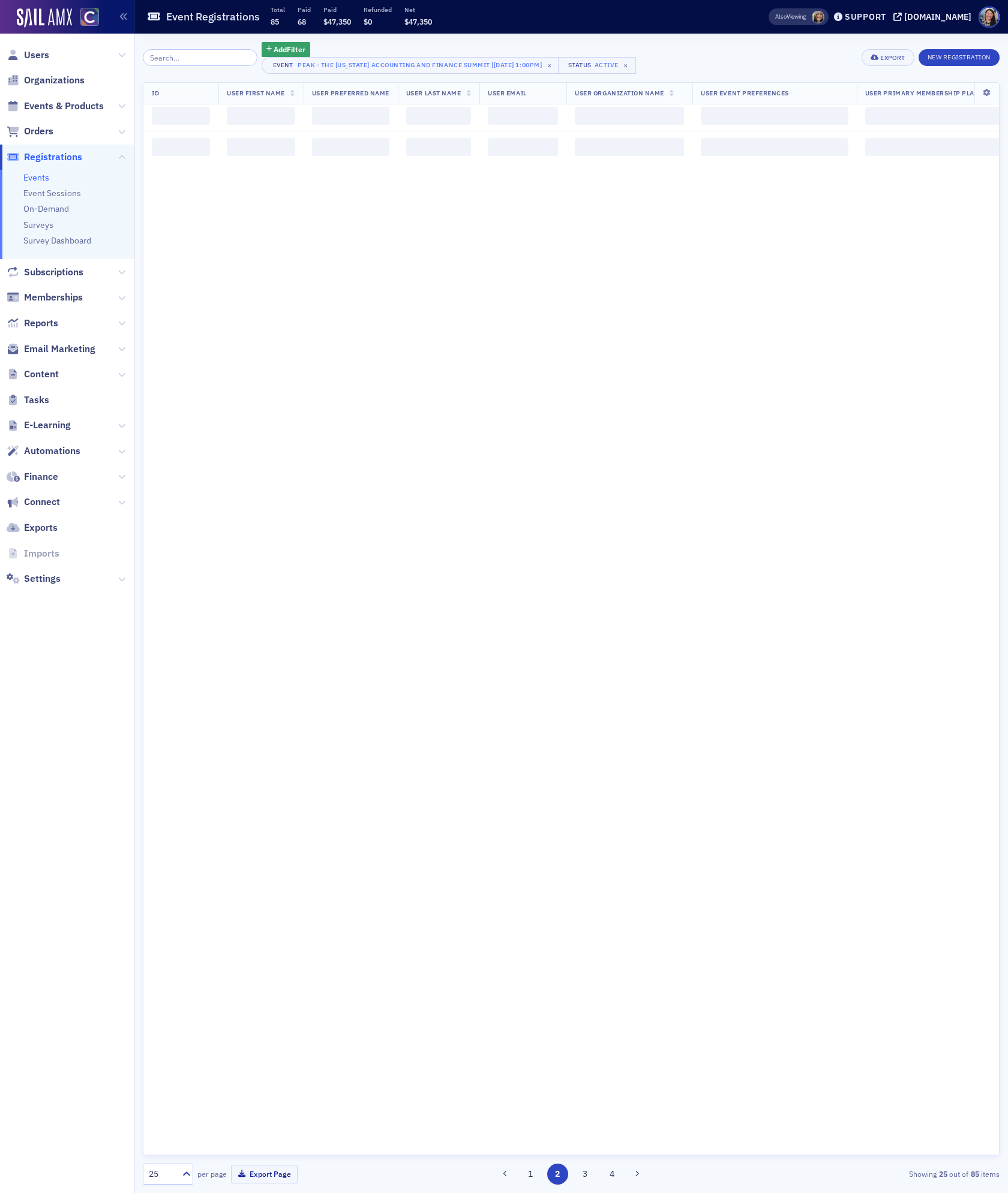
scroll to position [0, 0]
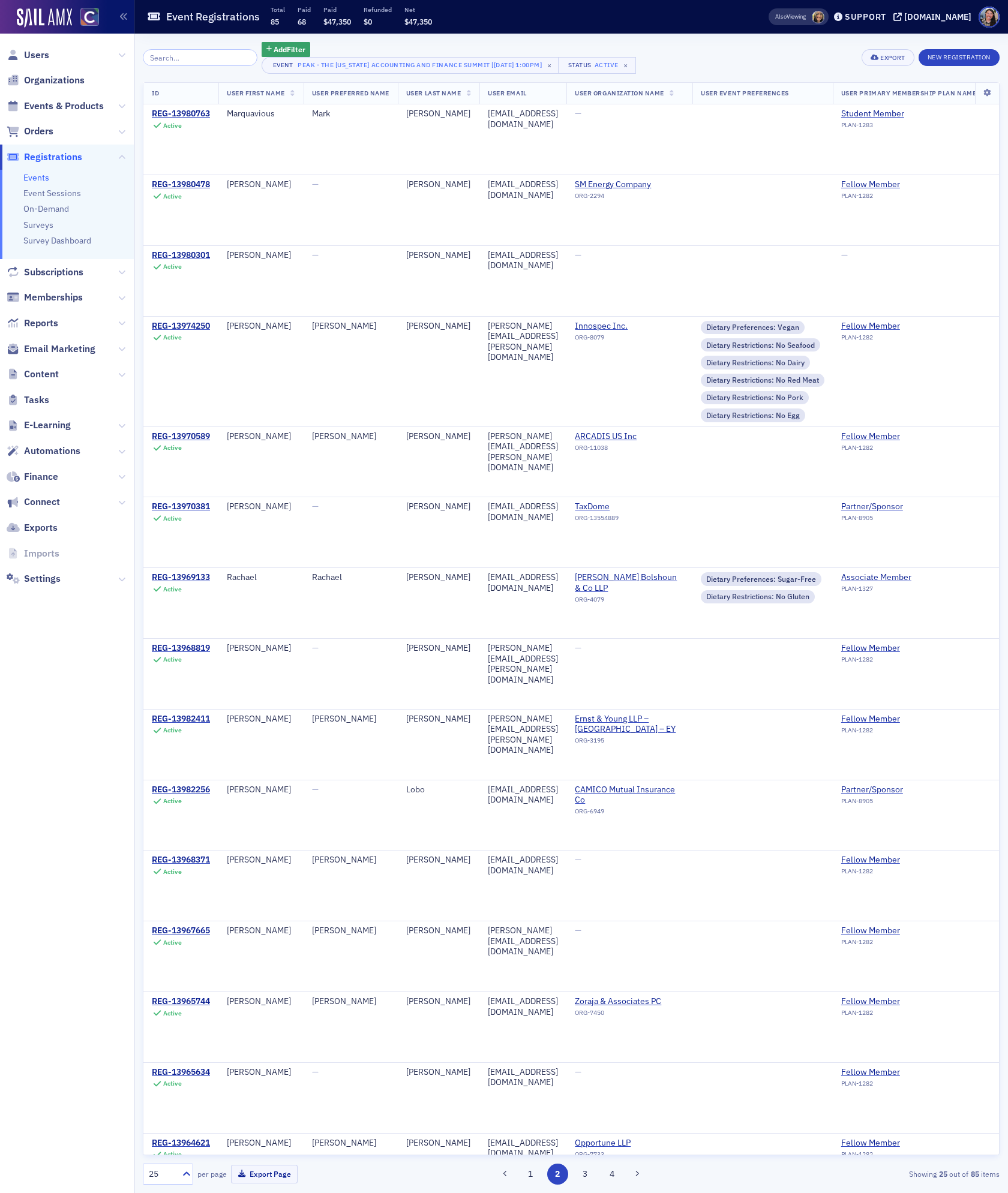
click at [37, 175] on link "Events" at bounding box center [36, 177] width 26 height 11
click at [36, 58] on span "Users" at bounding box center [36, 55] width 25 height 13
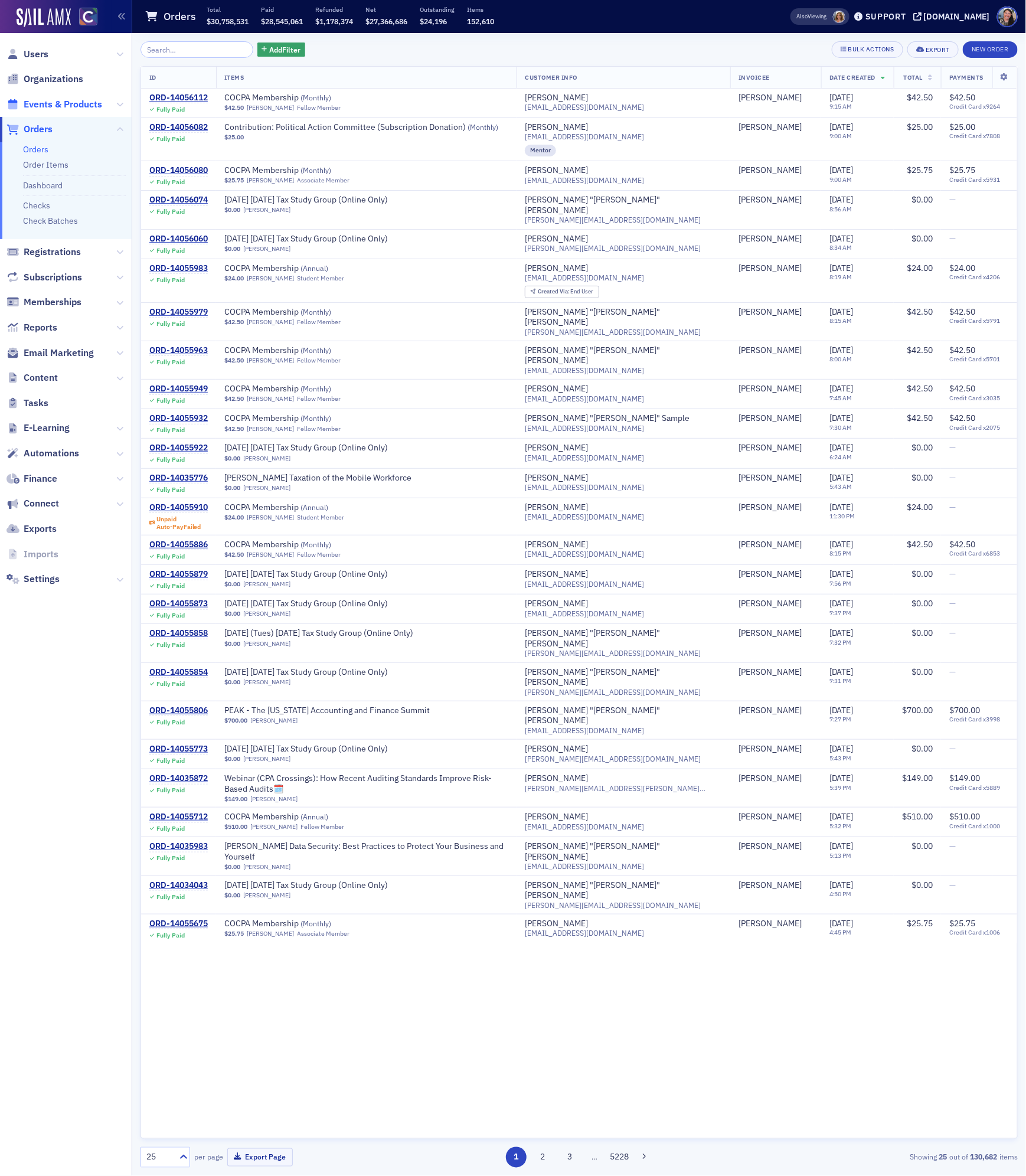
click at [73, 103] on span "Events & Products" at bounding box center [62, 105] width 78 height 13
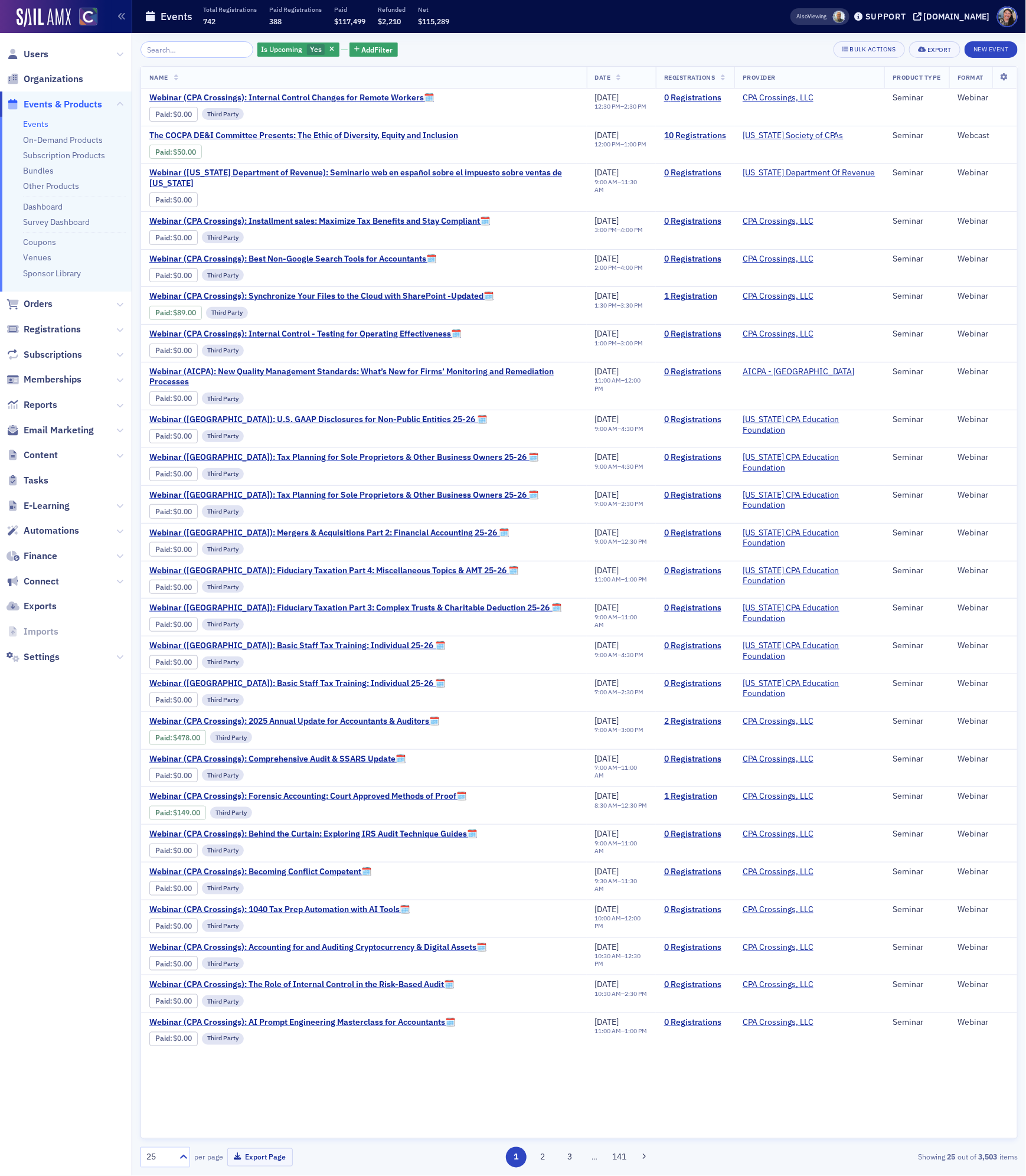
click at [193, 49] on input "search" at bounding box center [196, 49] width 113 height 17
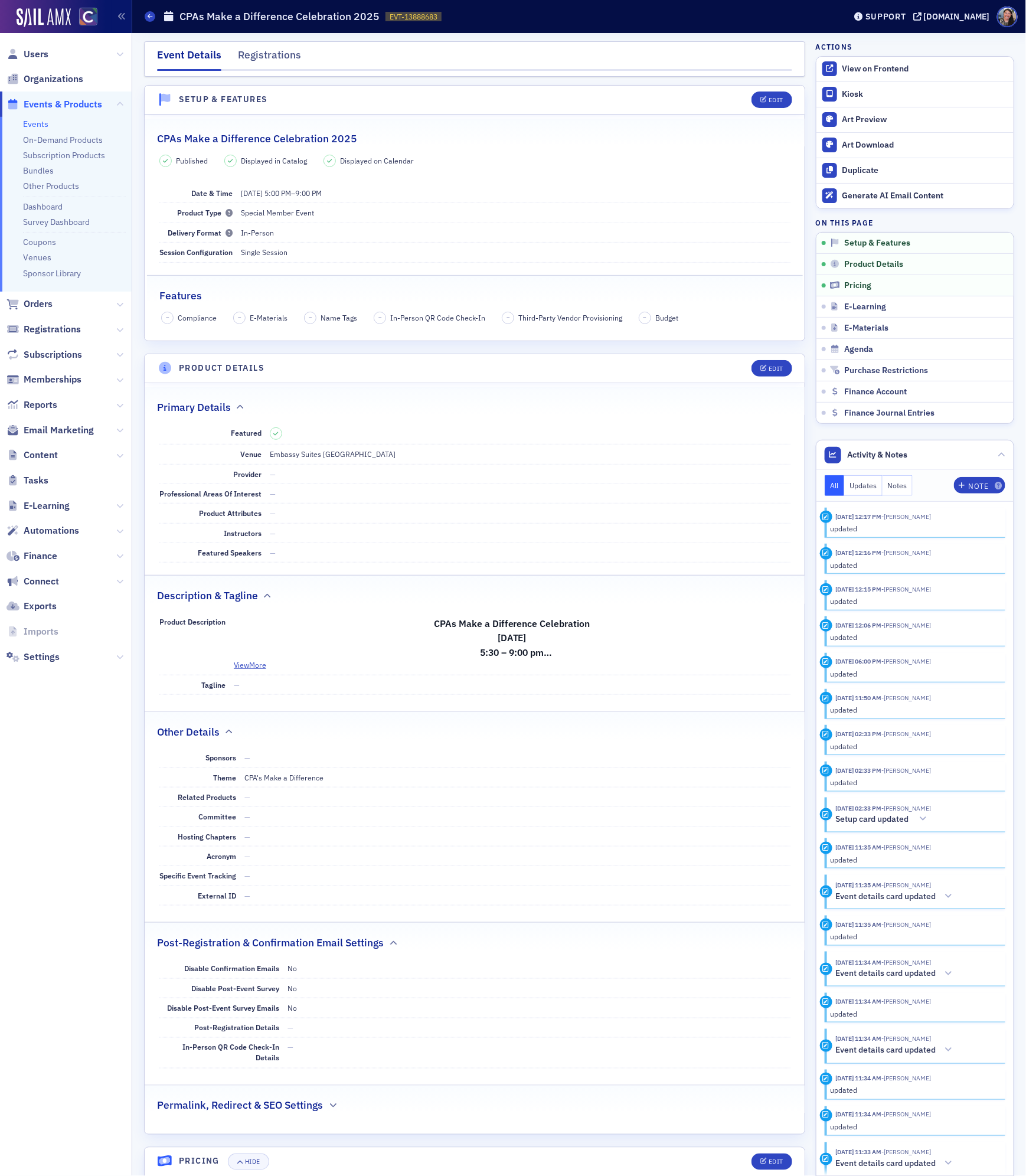
scroll to position [94, 0]
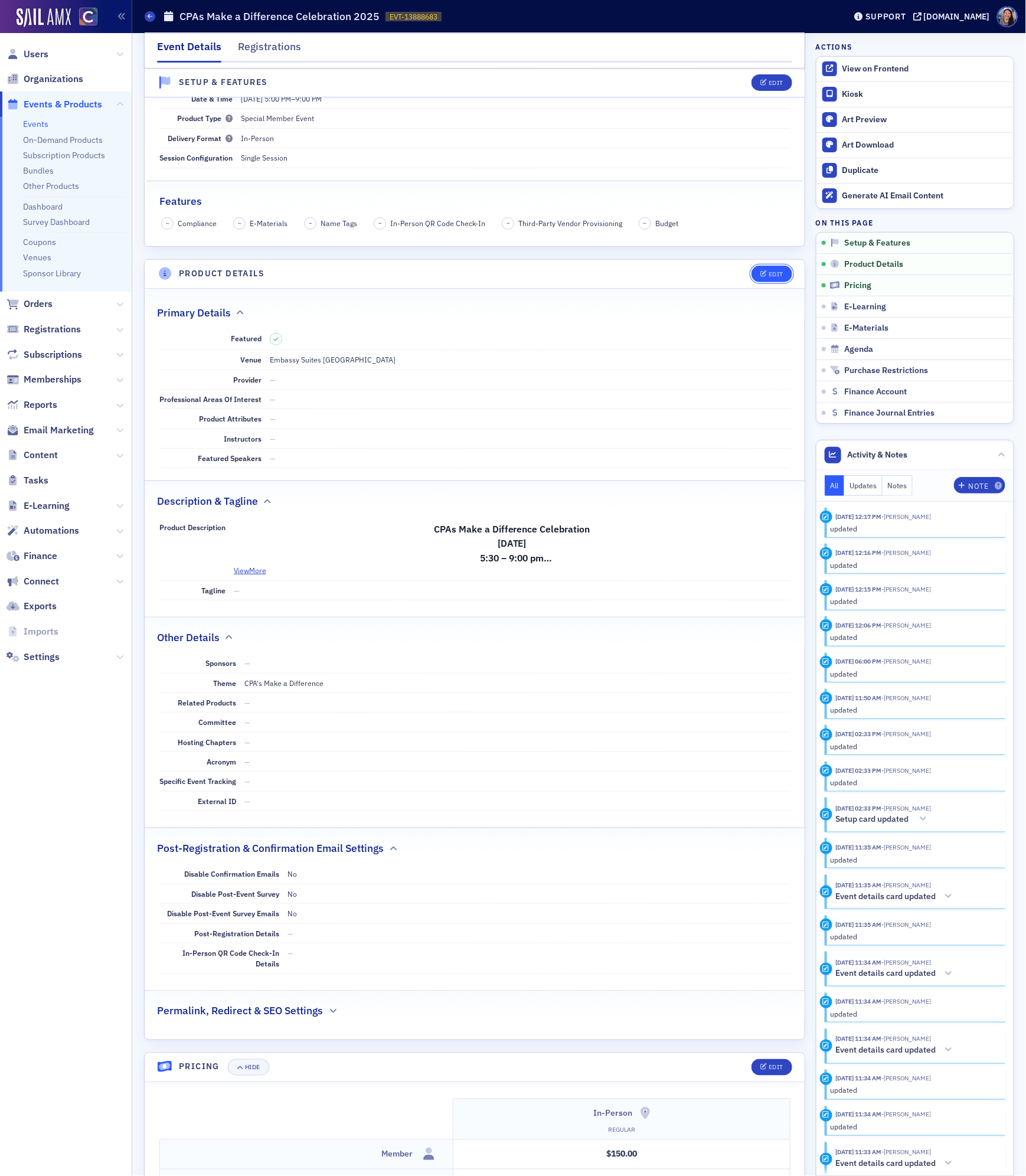
click at [770, 275] on div "Edit" at bounding box center [776, 274] width 15 height 7
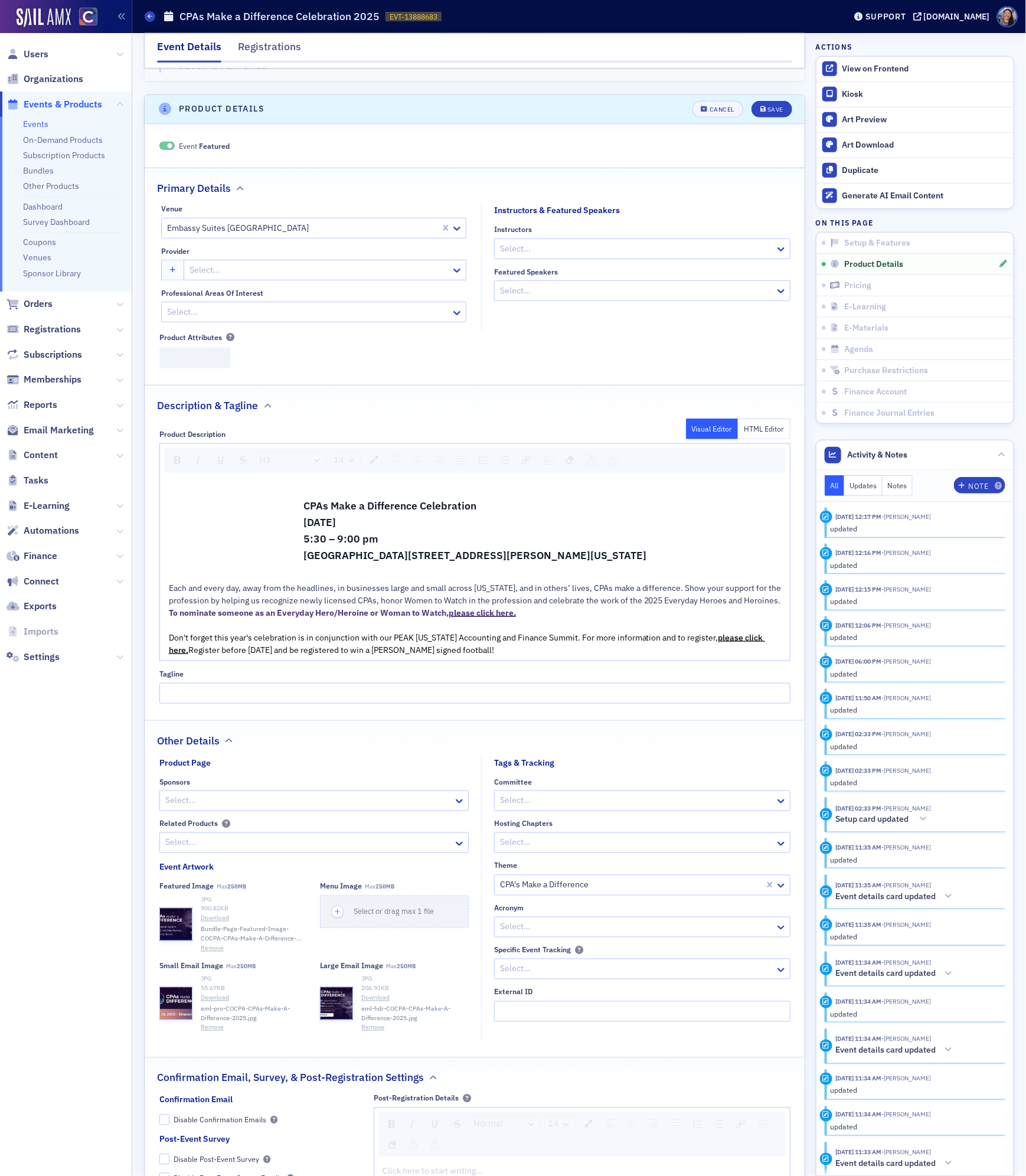
scroll to position [288, 0]
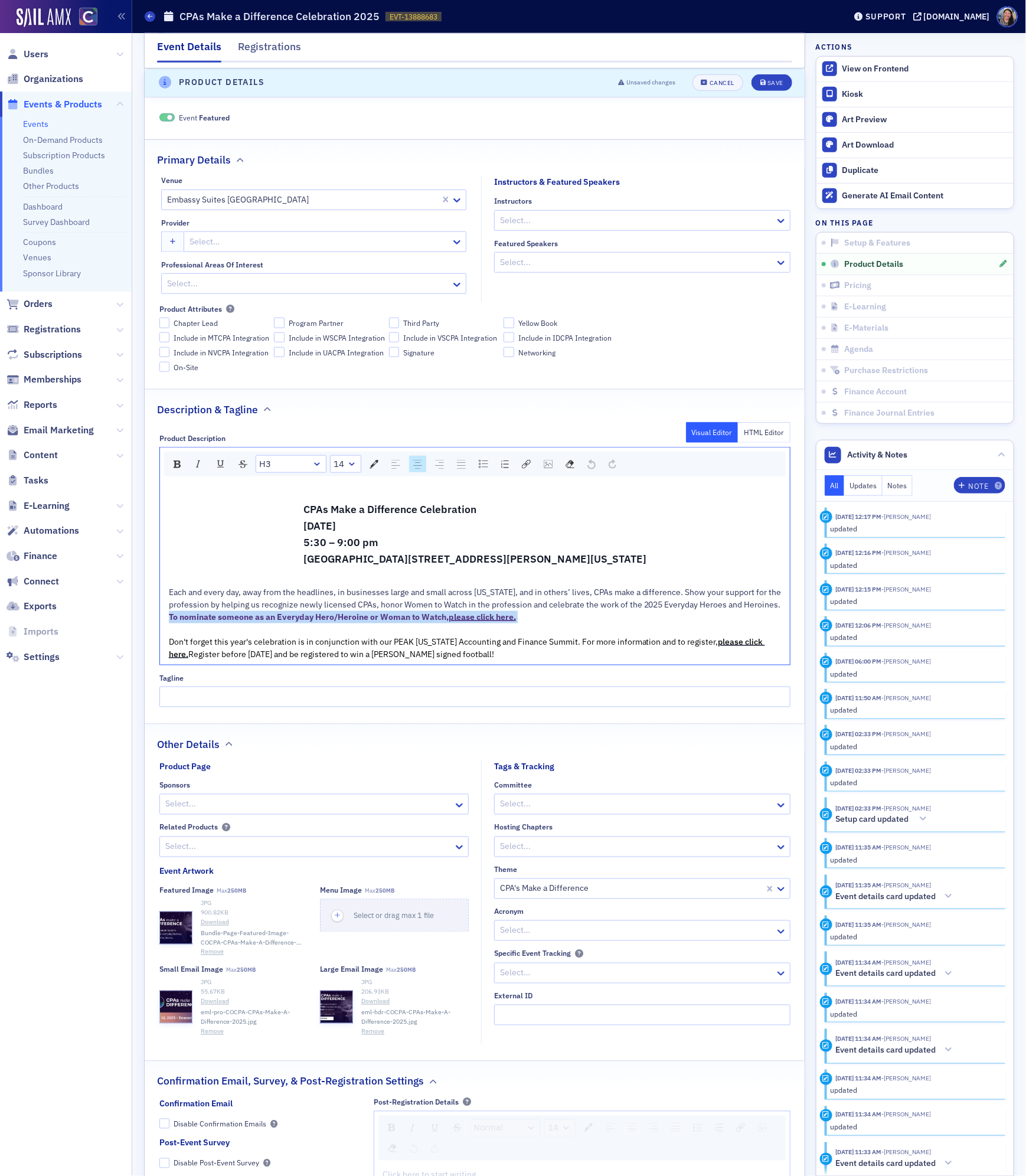
drag, startPoint x: 530, startPoint y: 637, endPoint x: 159, endPoint y: 640, distance: 371.0
click at [159, 640] on div "H3 14 CPAs Make a Difference Celebration November 13, 2025 5:30 – 9:00 pm Embas…" at bounding box center [474, 556] width 631 height 219
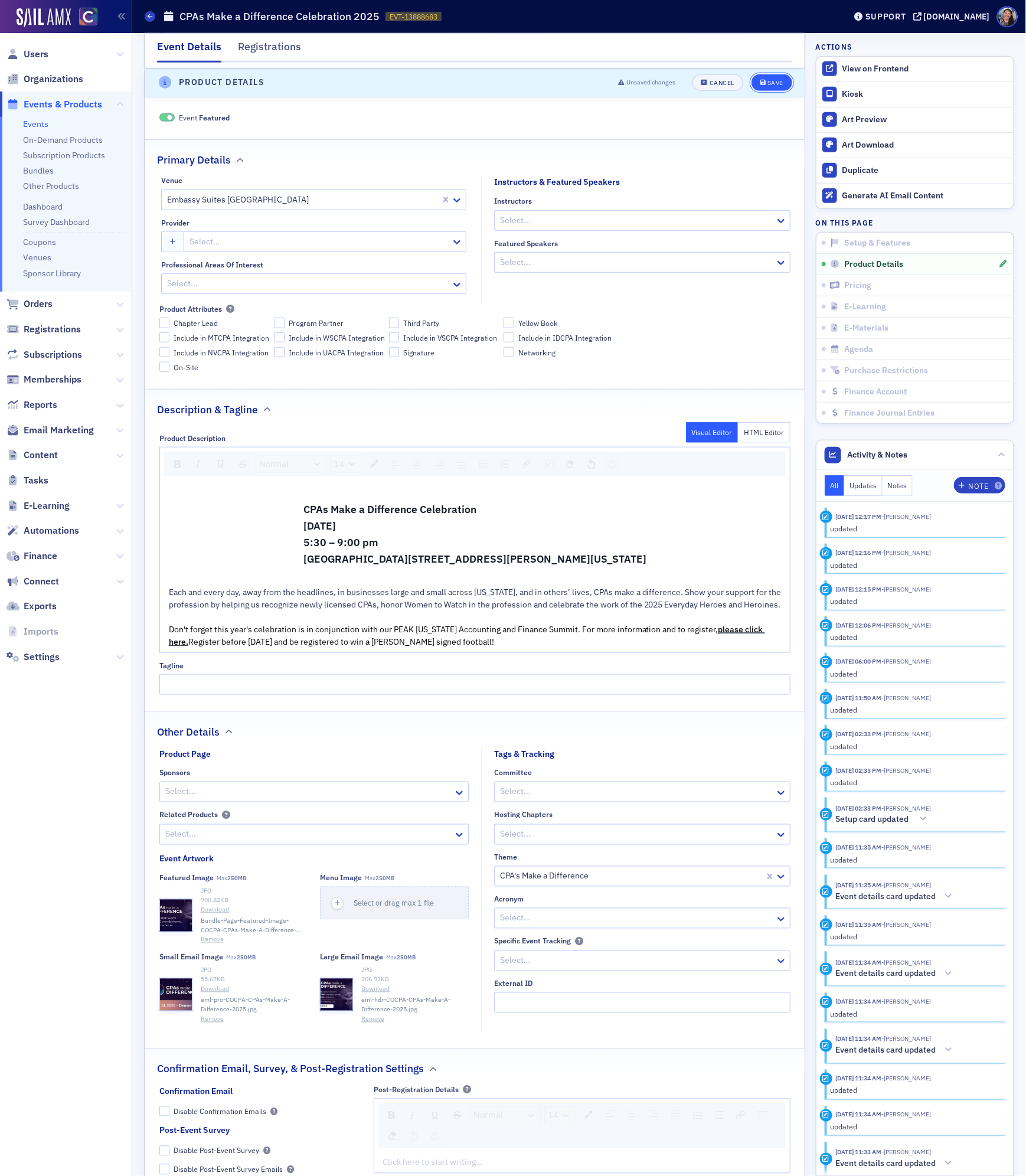
click at [769, 86] on div "Save" at bounding box center [775, 83] width 16 height 7
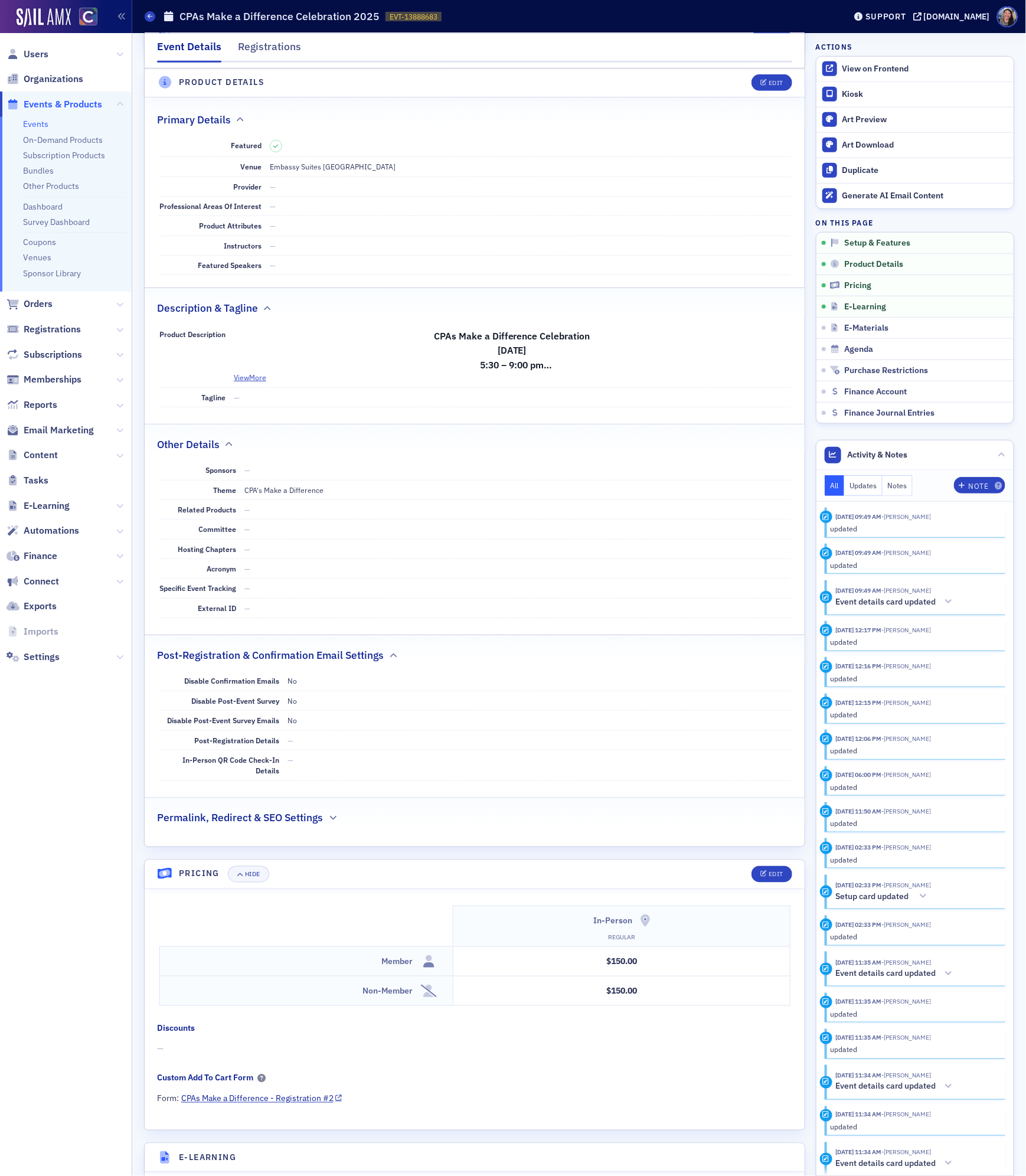
click at [41, 122] on link "Events" at bounding box center [36, 124] width 25 height 11
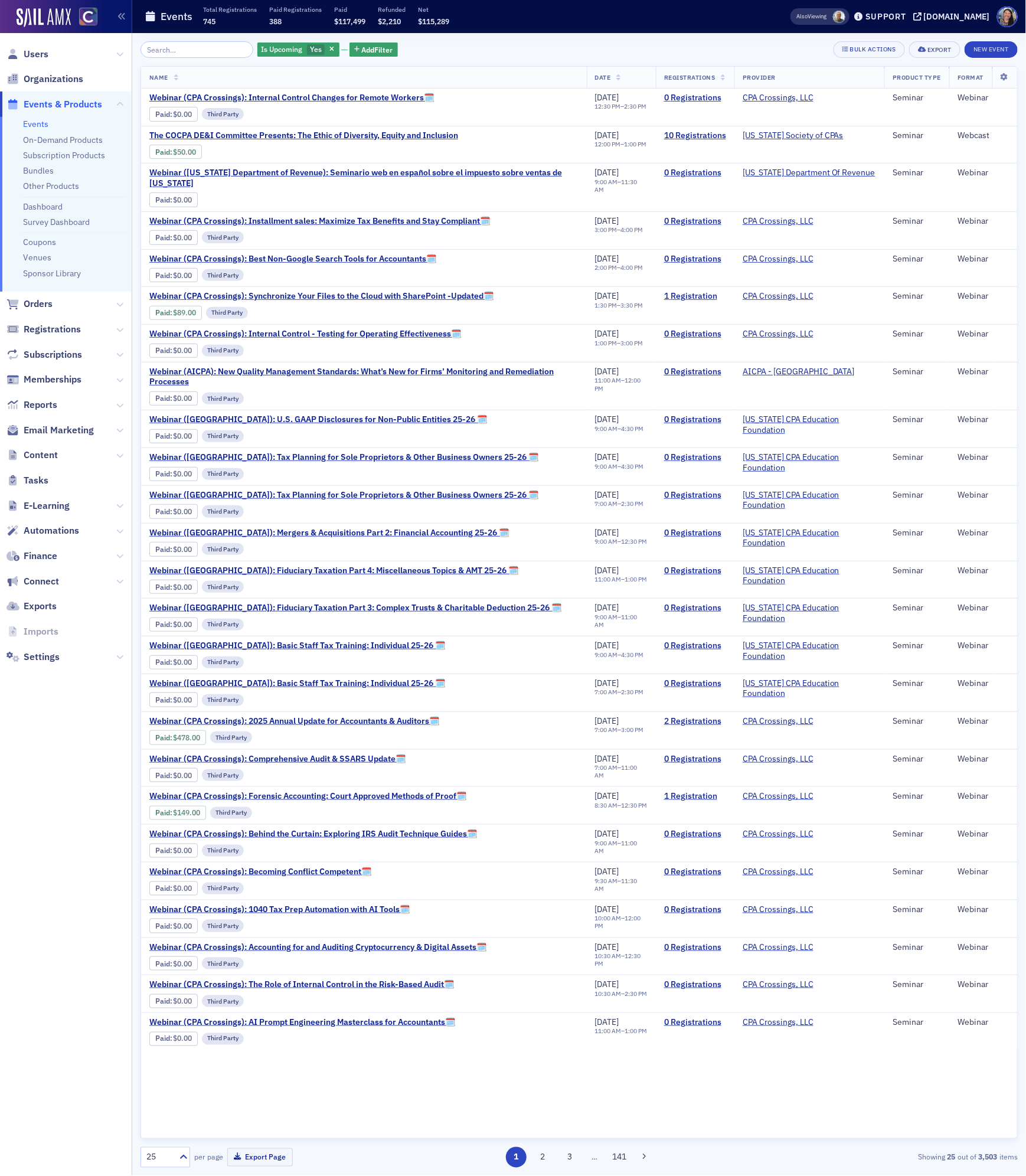
click at [279, 1108] on div "Name Date Registrations Provider Product Type Format Webinar (CPA Crossings): I…" at bounding box center [578, 603] width 877 height 1073
click at [70, 1008] on nav "Users Organizations Events & Products Events On-Demand Products Subscription Pr…" at bounding box center [66, 604] width 132 height 1143
